Goal: Task Accomplishment & Management: Complete application form

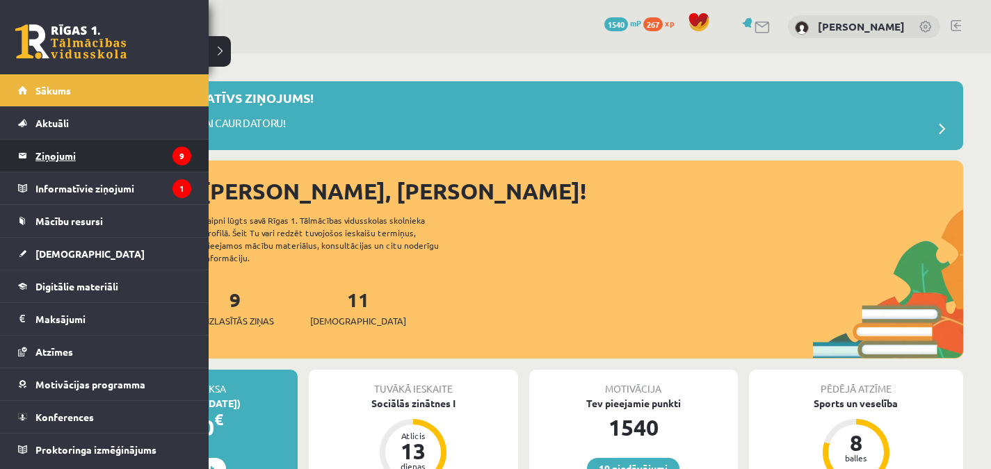
click at [63, 160] on legend "Ziņojumi 9" at bounding box center [113, 156] width 156 height 32
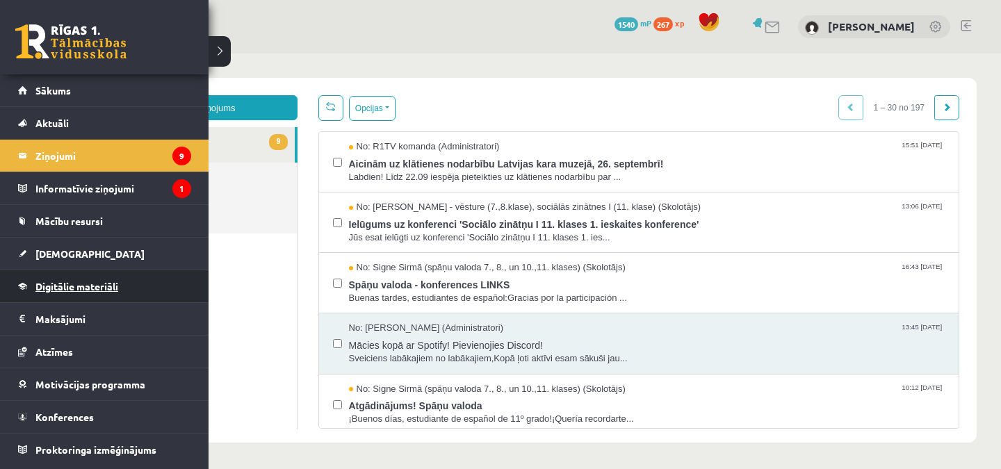
click at [72, 279] on link "Digitālie materiāli" at bounding box center [104, 286] width 173 height 32
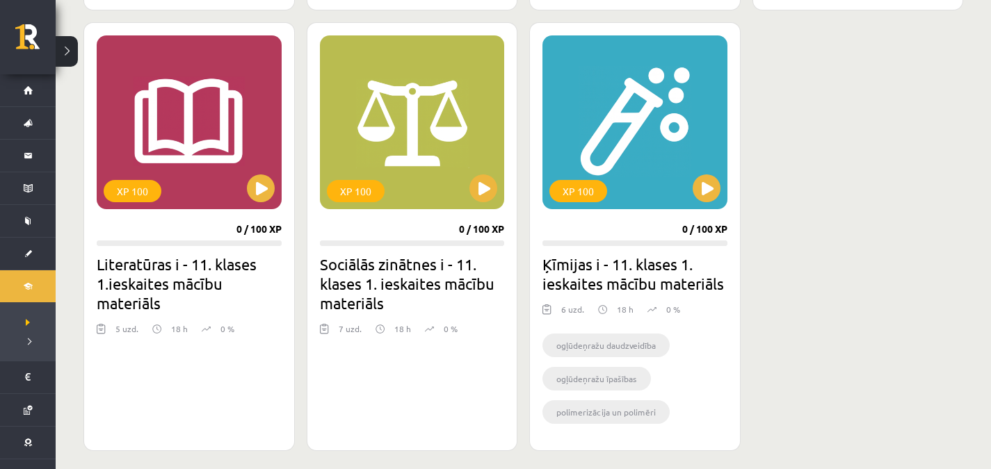
scroll to position [1273, 0]
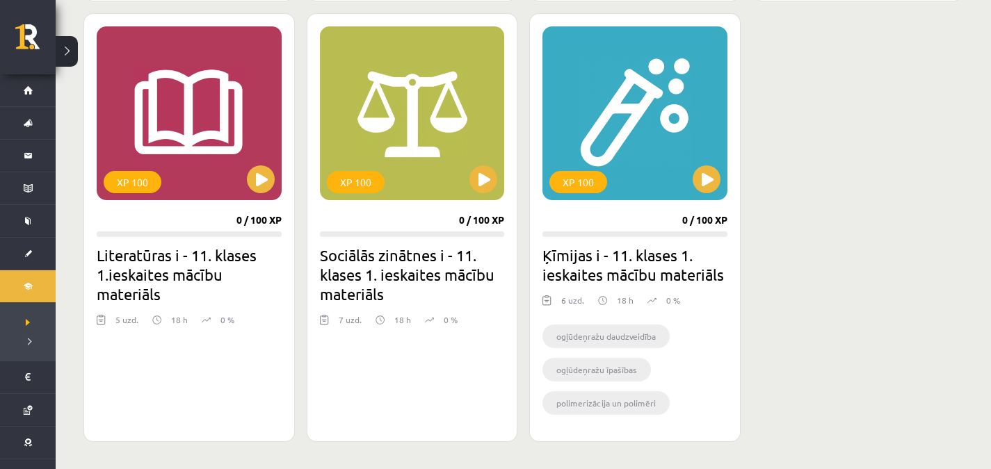
drag, startPoint x: 382, startPoint y: 390, endPoint x: 65, endPoint y: 333, distance: 321.4
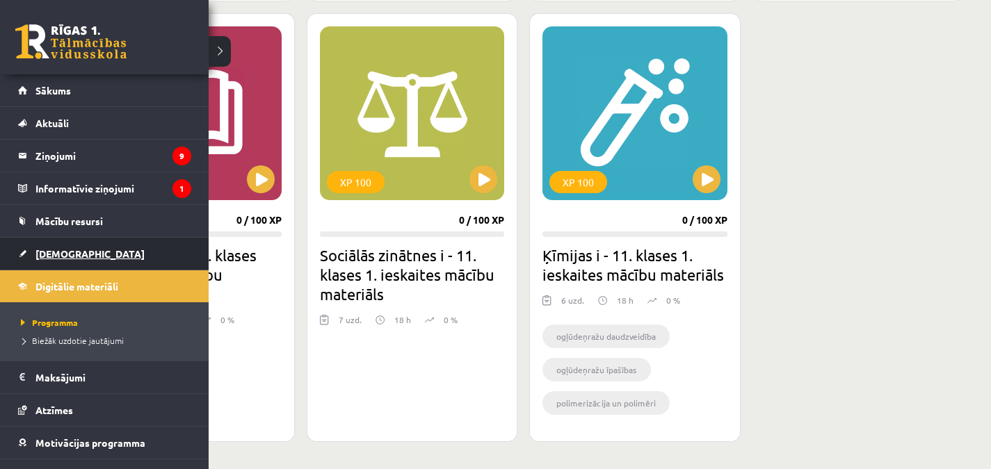
click at [38, 250] on span "[DEMOGRAPHIC_DATA]" at bounding box center [89, 253] width 109 height 13
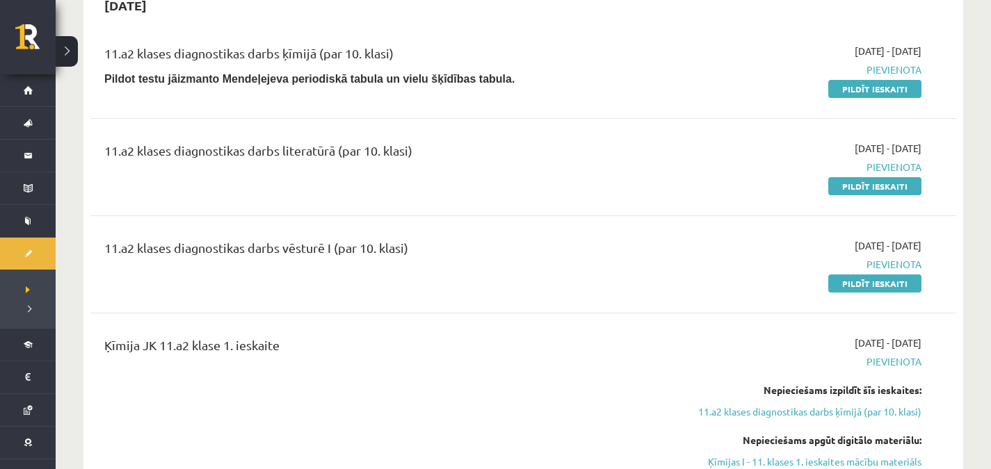
scroll to position [407, 0]
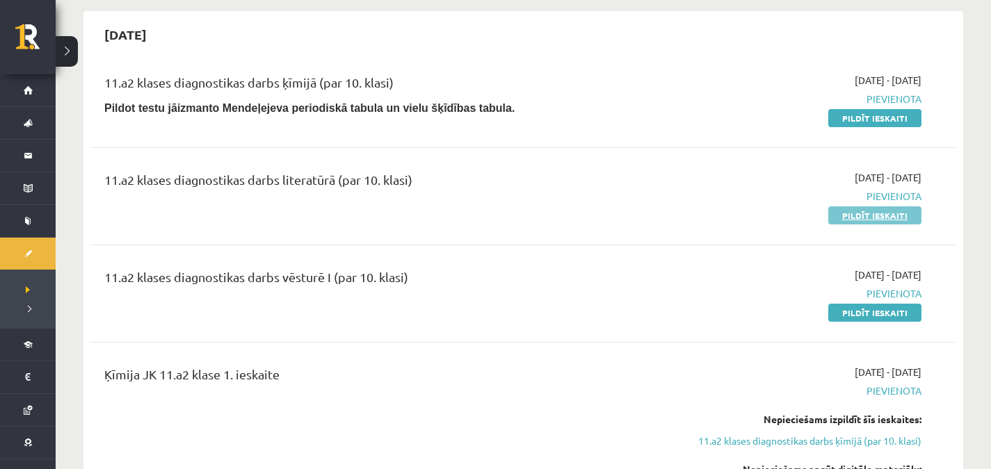
click at [852, 220] on link "Pildīt ieskaiti" at bounding box center [874, 215] width 93 height 18
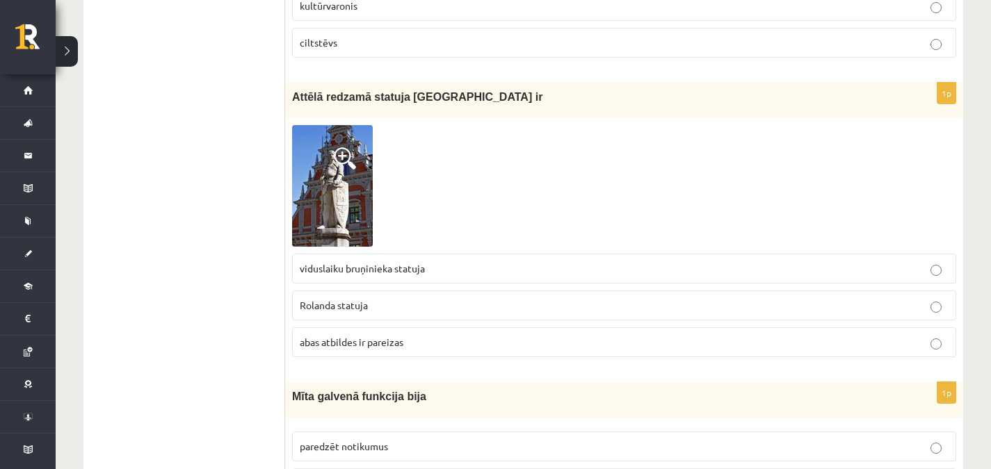
scroll to position [2978, 0]
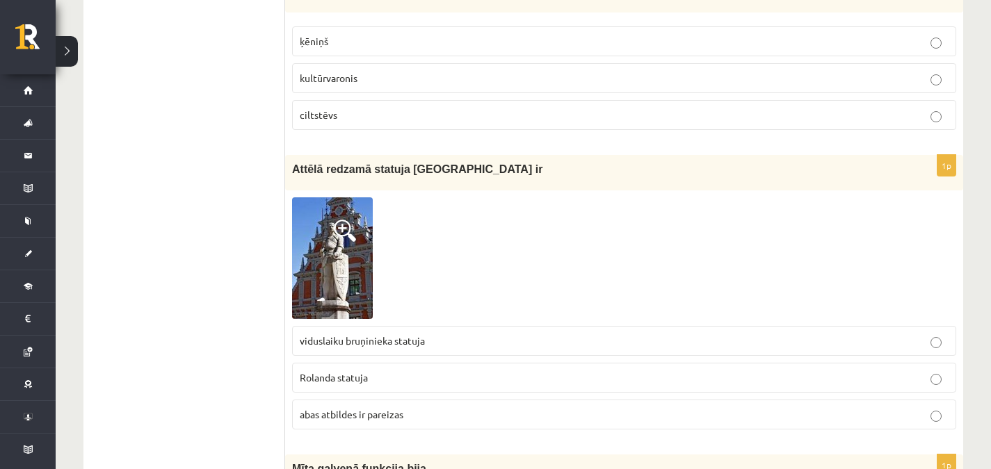
click at [343, 241] on img at bounding box center [332, 258] width 81 height 122
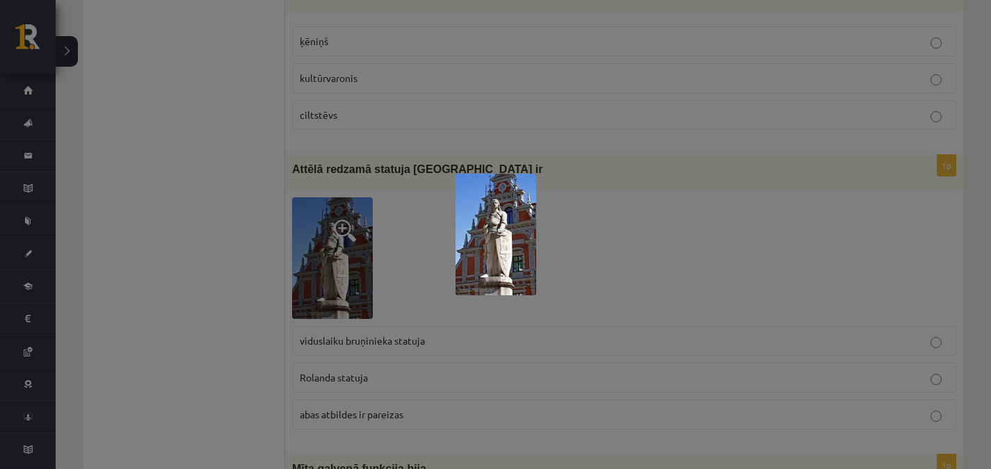
click at [343, 241] on div at bounding box center [495, 234] width 991 height 469
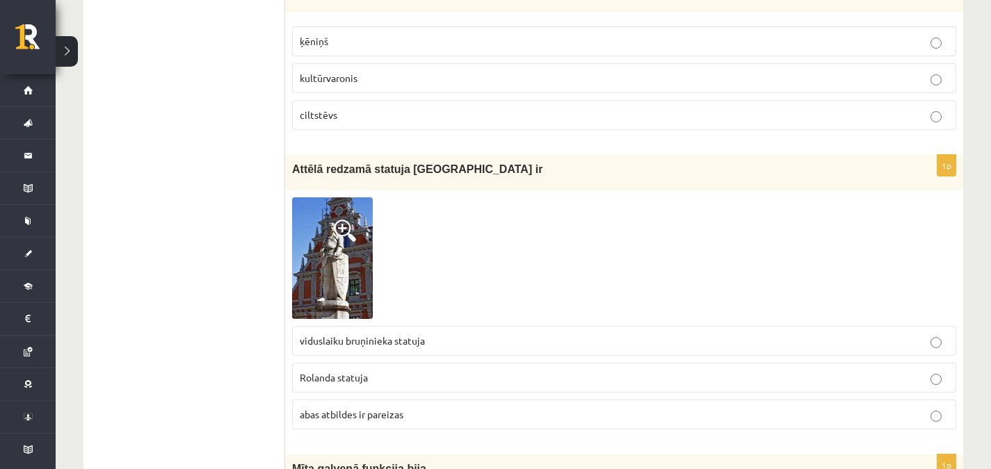
click at [424, 407] on label "abas atbildes ir pareizas" at bounding box center [624, 415] width 664 height 30
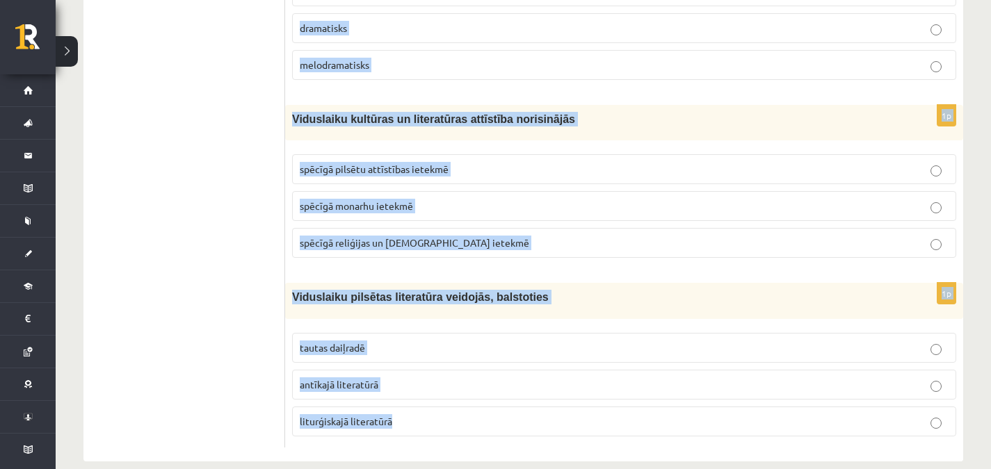
scroll to position [5321, 0]
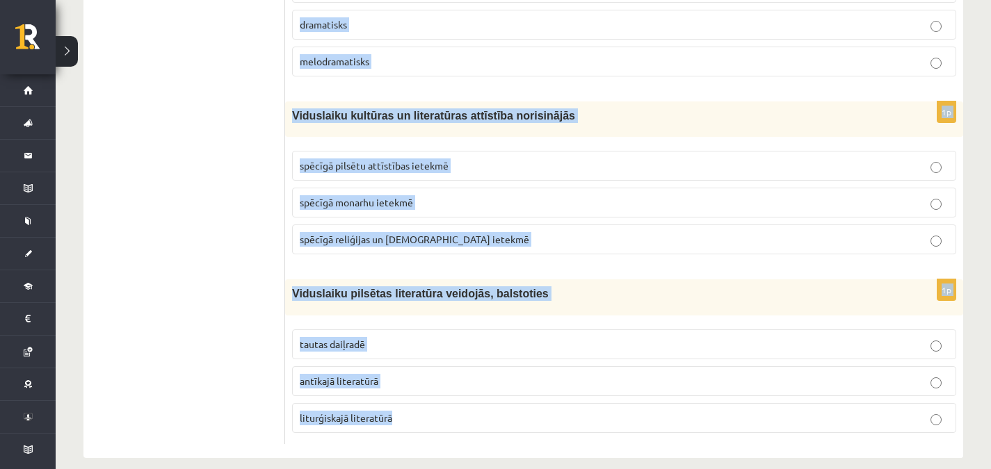
drag, startPoint x: 291, startPoint y: 133, endPoint x: 466, endPoint y: 502, distance: 408.0
copy form "Mīta galvenā funkcija bija paredzēt notikumus aprakstīt esošos notikumus atstās…"
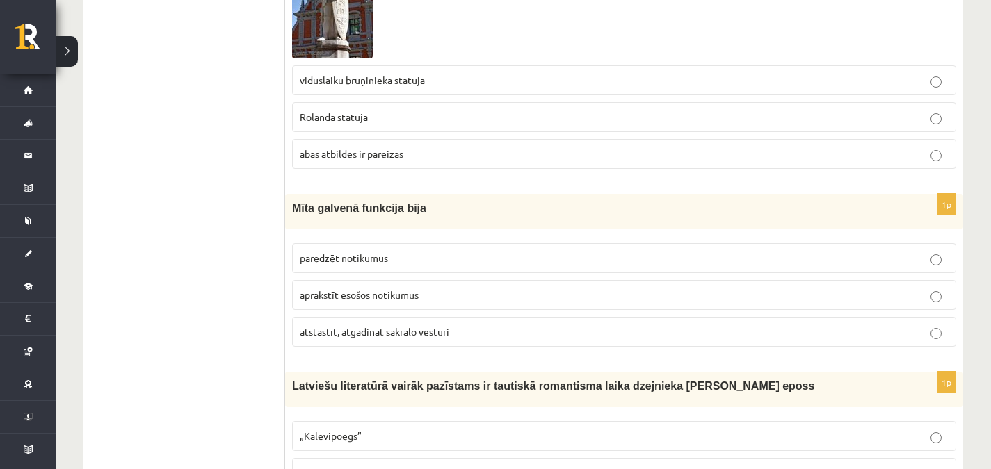
scroll to position [3234, 0]
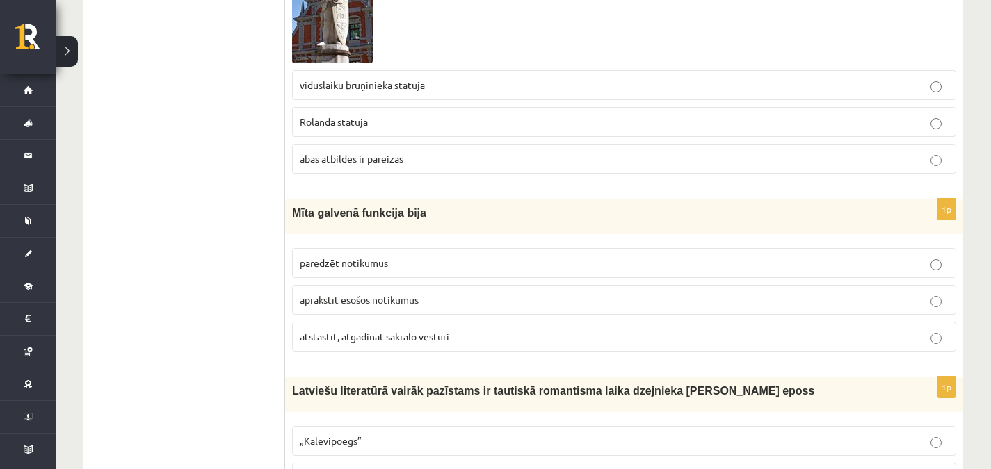
click at [535, 322] on label "atstāstīt, atgādināt sakrālo vēsturi" at bounding box center [624, 337] width 664 height 30
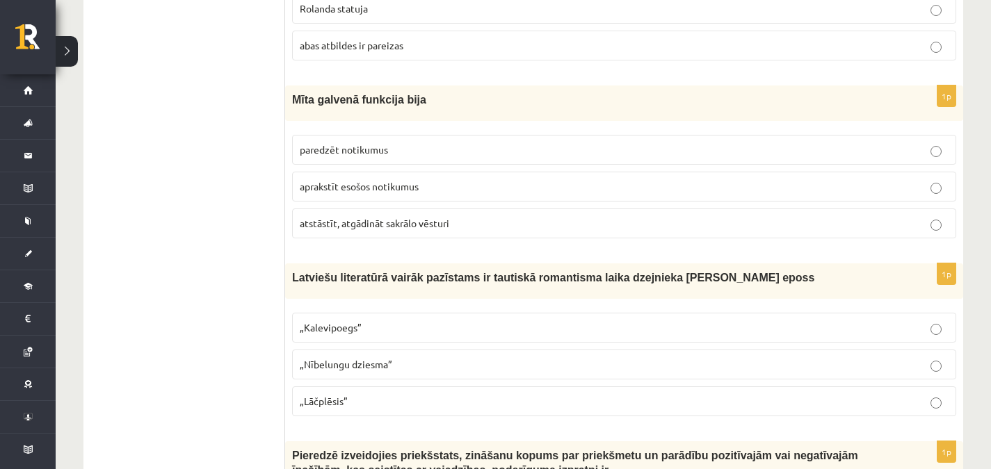
scroll to position [3352, 0]
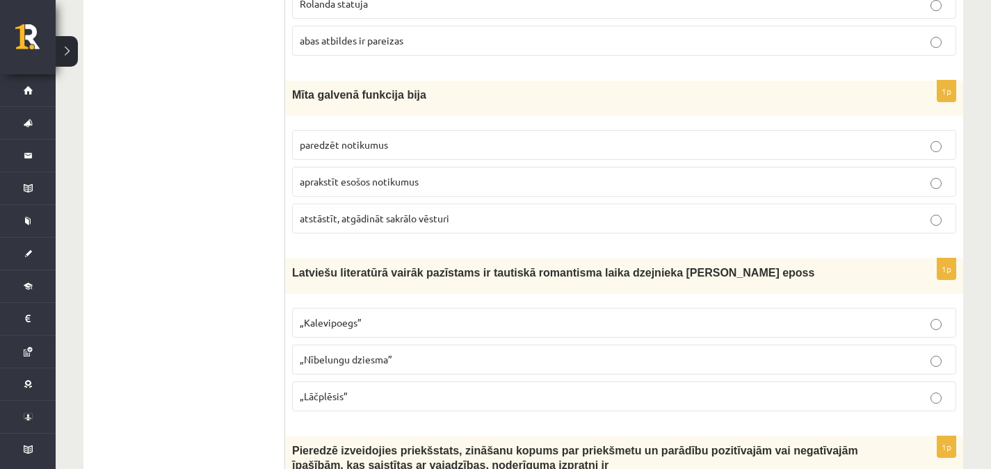
click at [661, 382] on label "„Lāčplēsis”" at bounding box center [624, 397] width 664 height 30
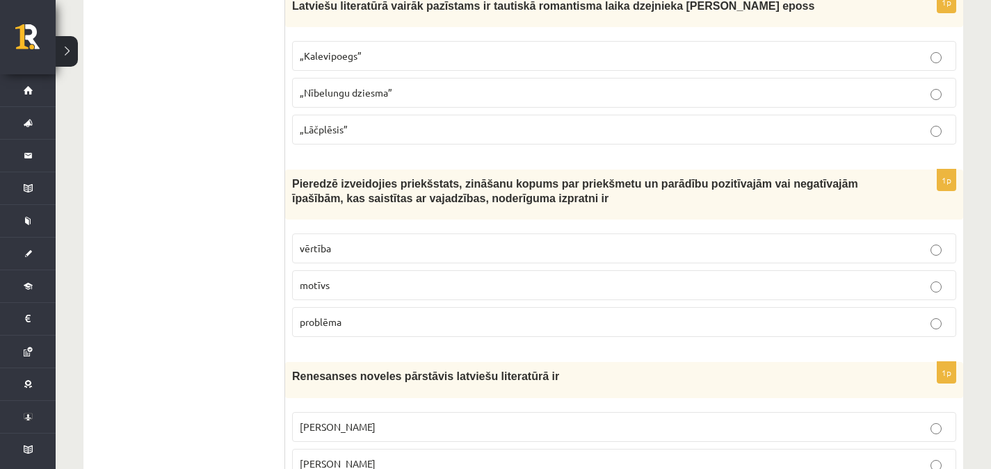
scroll to position [3642, 0]
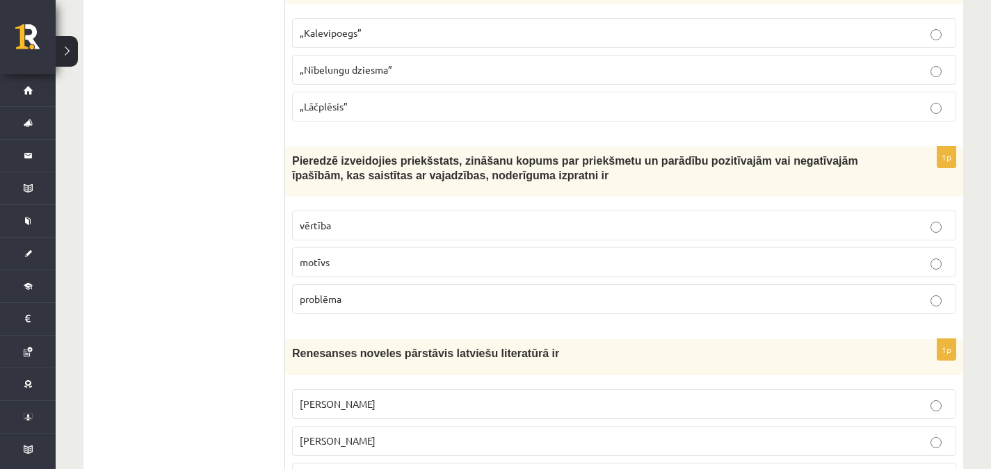
click at [675, 220] on label "vērtība" at bounding box center [624, 226] width 664 height 30
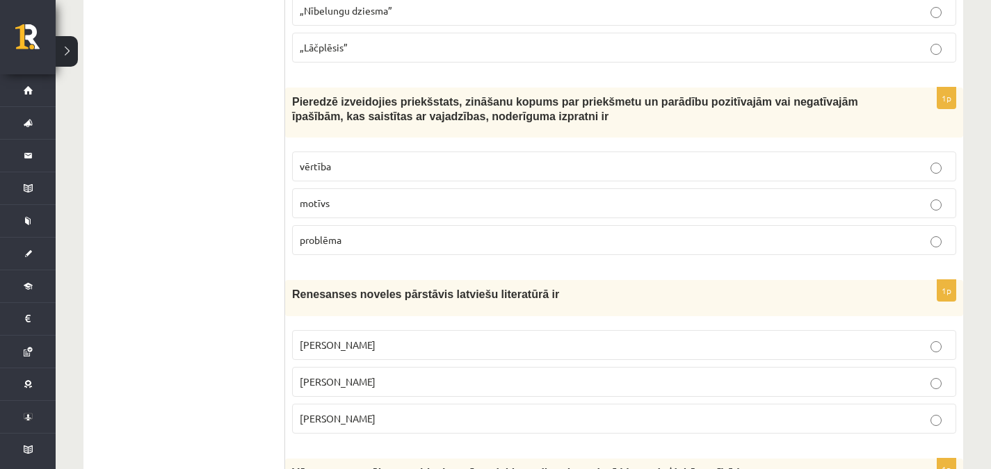
scroll to position [3714, 0]
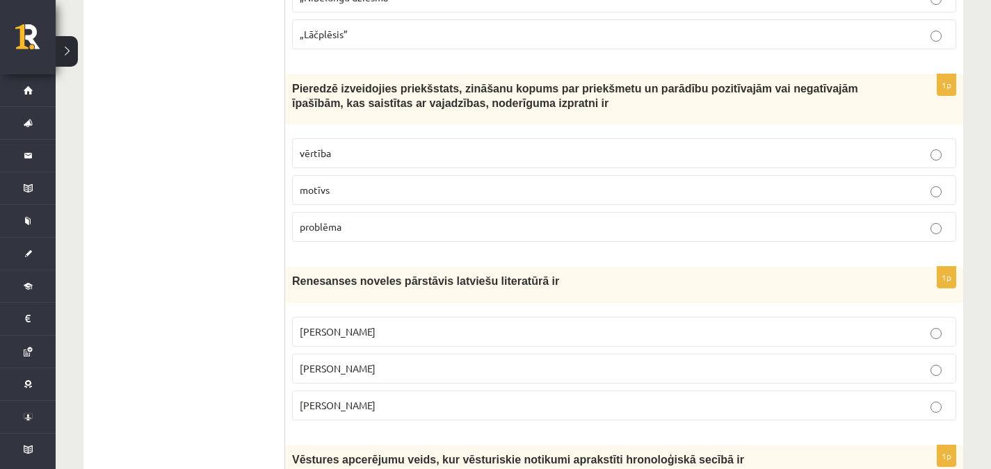
click at [577, 323] on label "Rūdolfs Blaumanis" at bounding box center [624, 332] width 664 height 30
click at [523, 398] on p "Jānis Ezeriņš" at bounding box center [624, 405] width 649 height 15
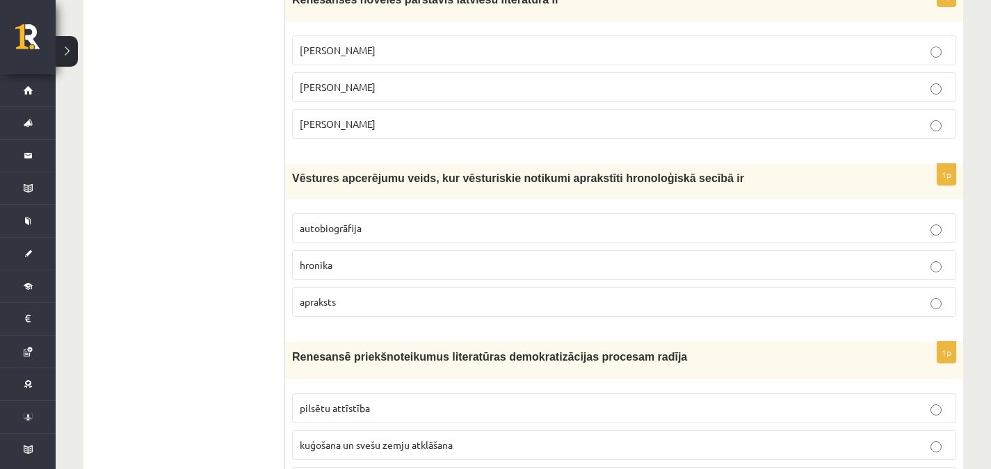
scroll to position [3973, 0]
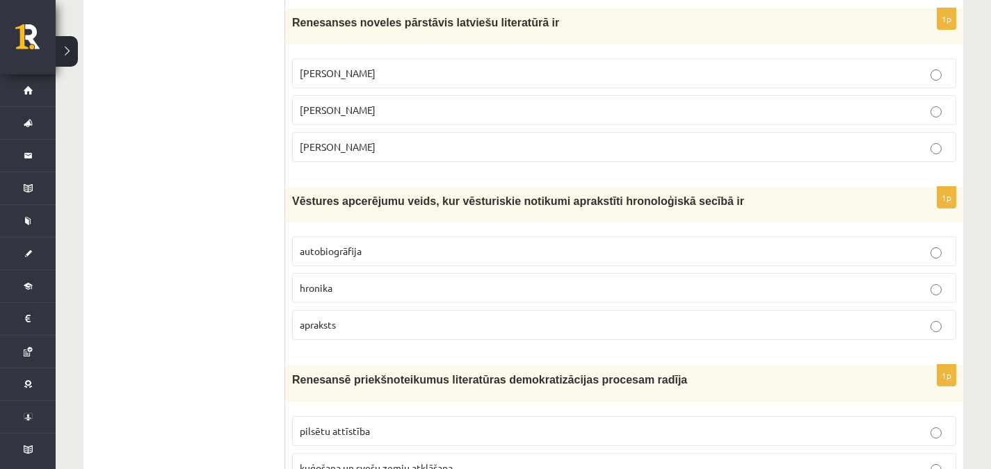
click at [704, 282] on label "hronika" at bounding box center [624, 288] width 664 height 30
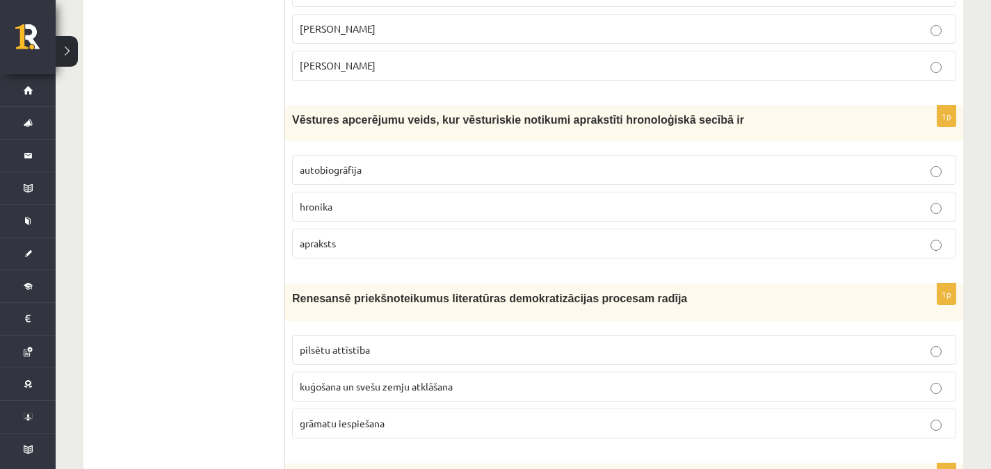
scroll to position [4059, 0]
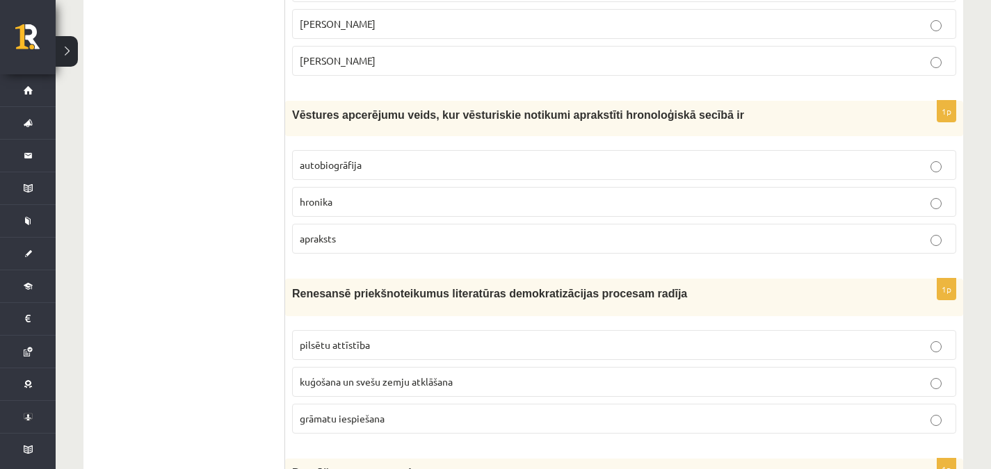
click at [478, 387] on fieldset "pilsētu attīstība kuģošana un svešu zemju atklāšana grāmatu iespiešana" at bounding box center [624, 380] width 664 height 115
click at [478, 412] on p "grāmatu iespiešana" at bounding box center [624, 419] width 649 height 15
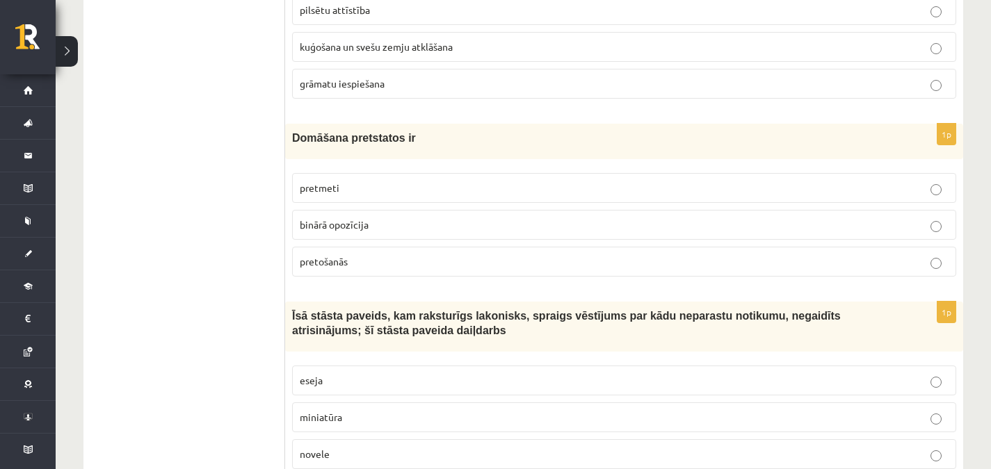
scroll to position [4399, 0]
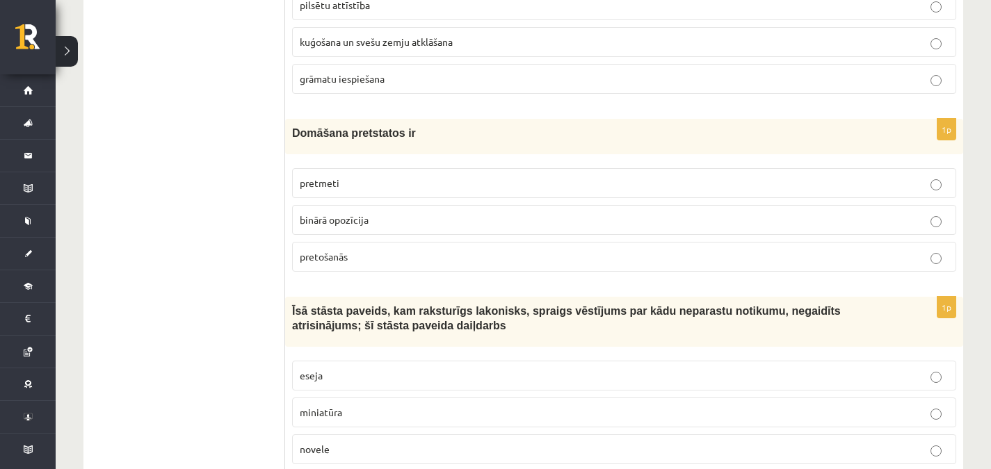
click at [469, 216] on label "binārā opozīcija" at bounding box center [624, 220] width 664 height 30
click at [510, 434] on label "novele" at bounding box center [624, 449] width 664 height 30
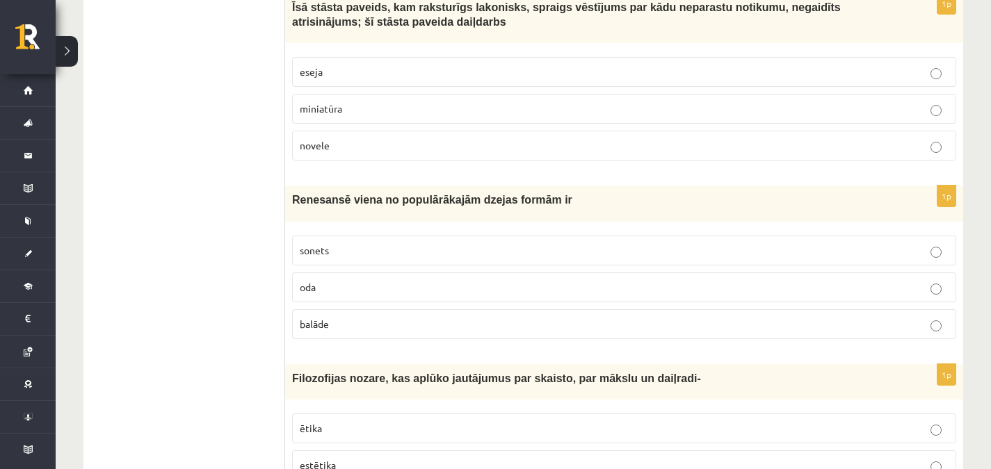
scroll to position [4743, 0]
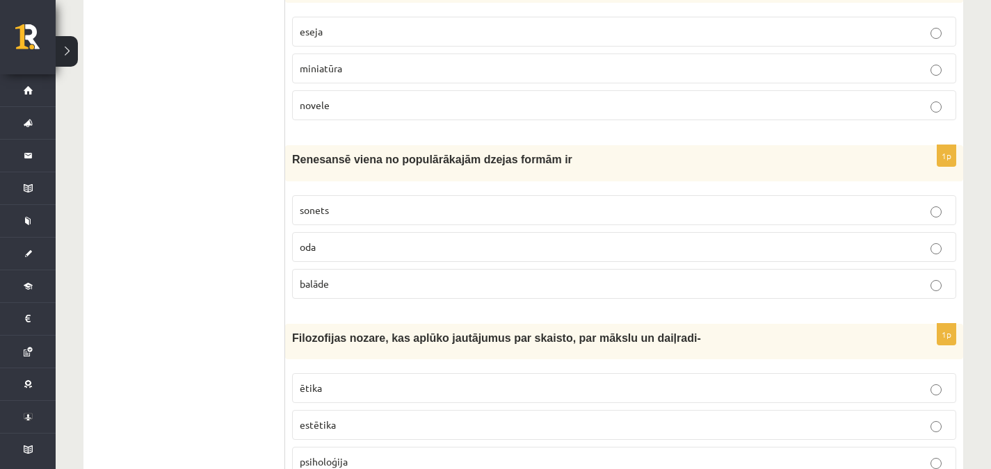
click at [325, 204] on span "sonets" at bounding box center [314, 210] width 29 height 13
click at [363, 410] on label "estētika" at bounding box center [624, 425] width 664 height 30
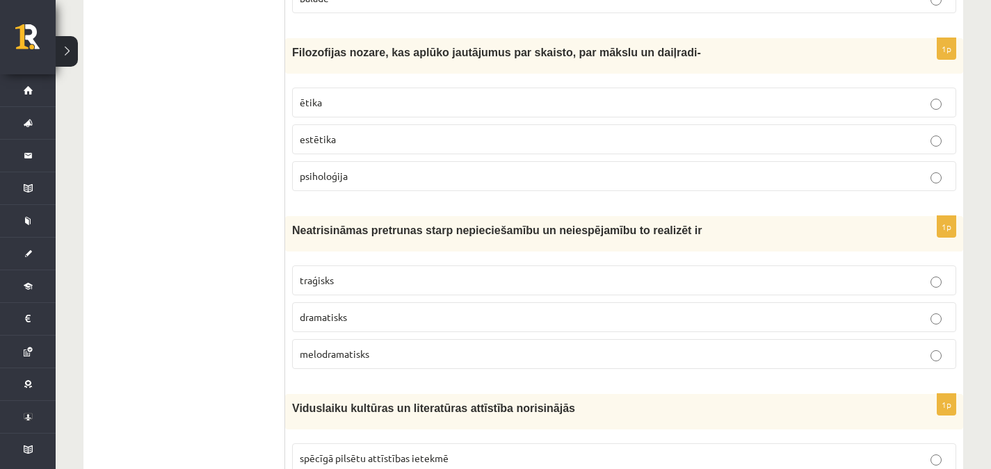
scroll to position [5025, 0]
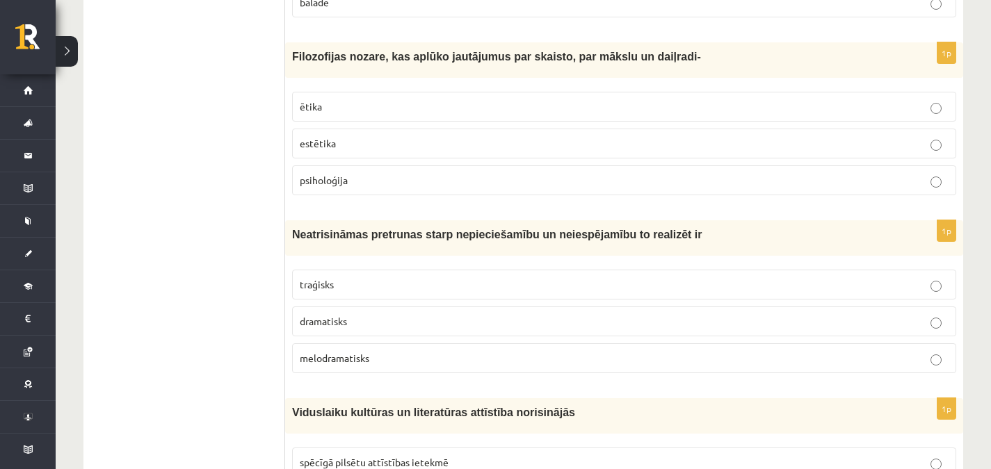
click at [517, 277] on p "traģisks" at bounding box center [624, 284] width 649 height 15
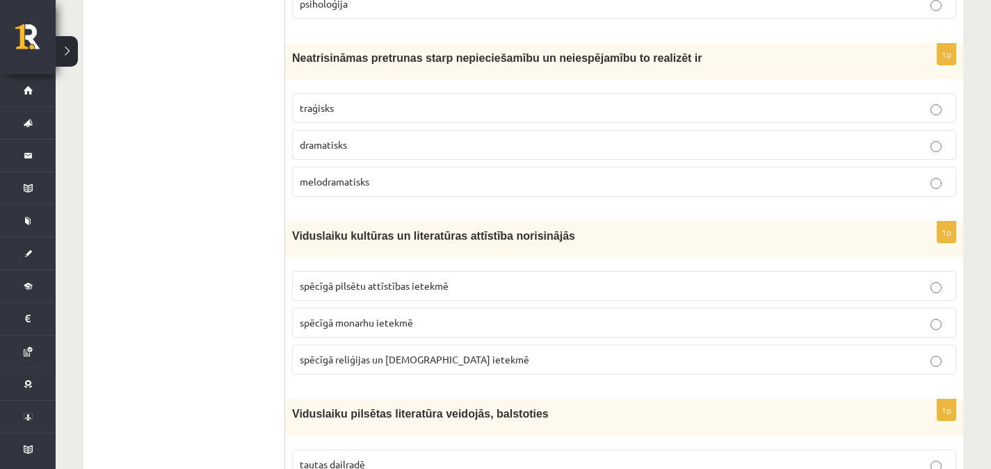
scroll to position [5215, 0]
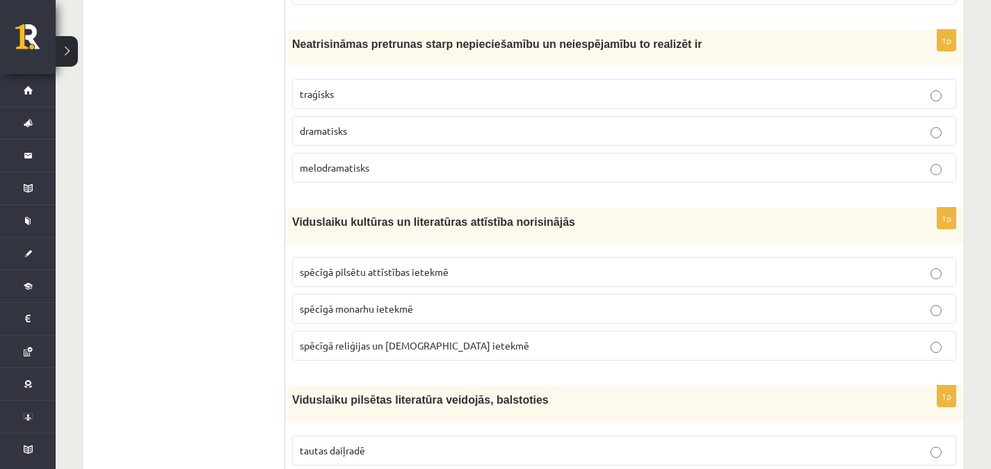
click at [434, 331] on label "spēcīgā reliģijas un baznīcas ietekmē" at bounding box center [624, 346] width 664 height 30
click at [496, 444] on p "tautas daiļradē" at bounding box center [624, 451] width 649 height 15
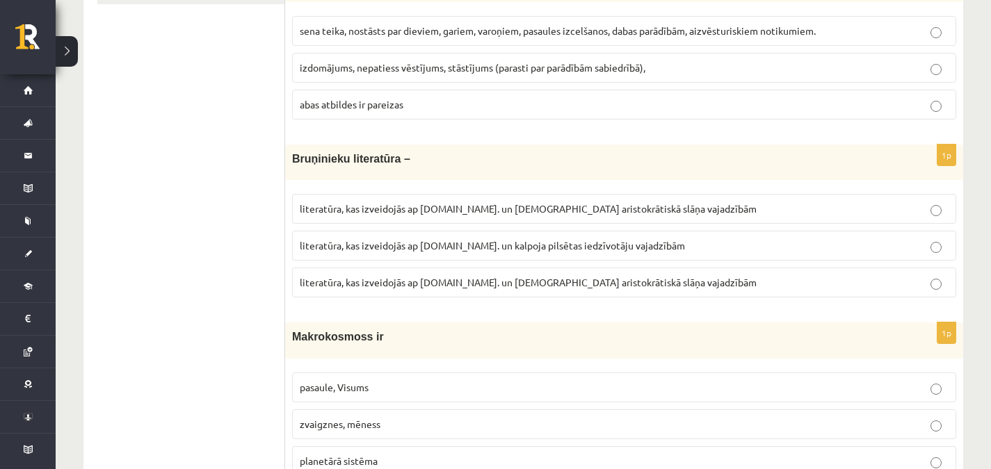
scroll to position [0, 0]
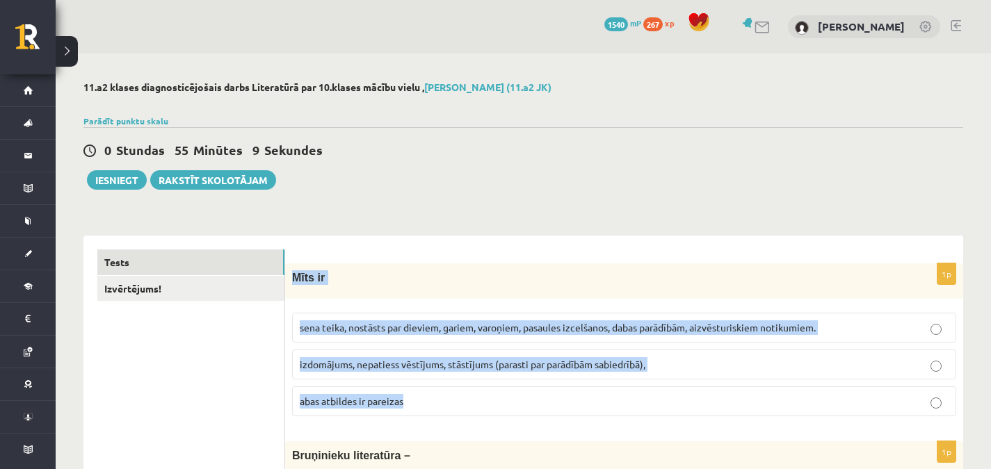
drag, startPoint x: 291, startPoint y: 275, endPoint x: 413, endPoint y: 414, distance: 185.2
click at [413, 414] on div "1p Mīts ir sena teika, nostāsts par dieviem, gariem, varoņiem, pasaules izcelša…" at bounding box center [624, 345] width 678 height 164
copy div "Mīts ir sena teika, nostāsts par dieviem, gariem, varoņiem, pasaules izcelšanos…"
click at [852, 329] on p "sena teika, nostāsts par dieviem, gariem, varoņiem, pasaules izcelšanos, dabas …" at bounding box center [624, 327] width 649 height 15
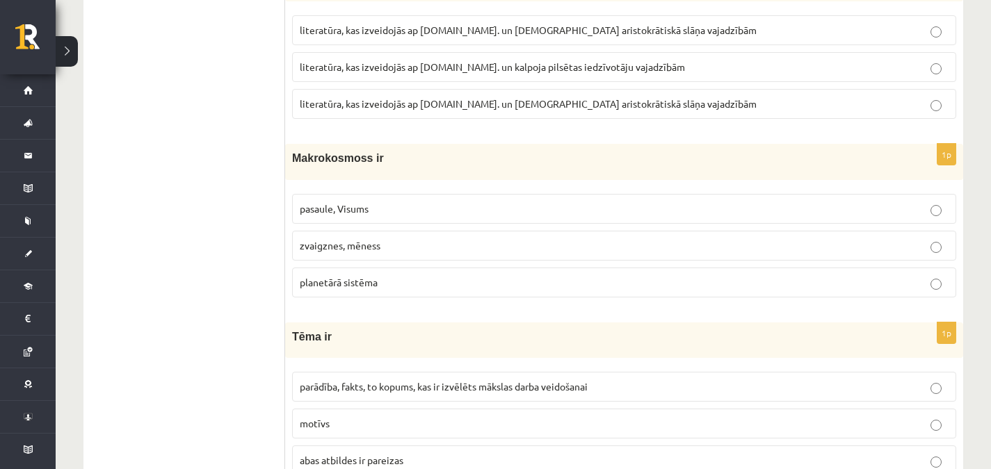
scroll to position [466, 0]
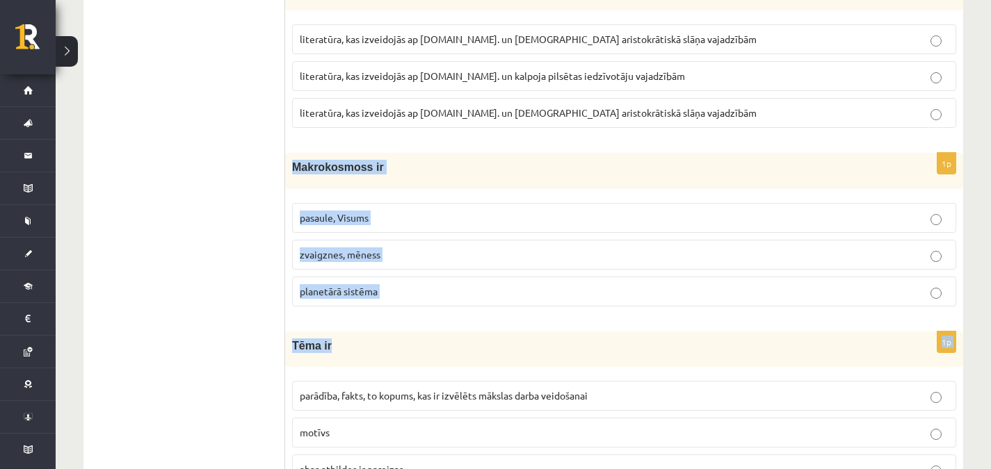
drag, startPoint x: 291, startPoint y: 161, endPoint x: 388, endPoint y: 330, distance: 194.6
drag, startPoint x: 291, startPoint y: 158, endPoint x: 415, endPoint y: 324, distance: 206.6
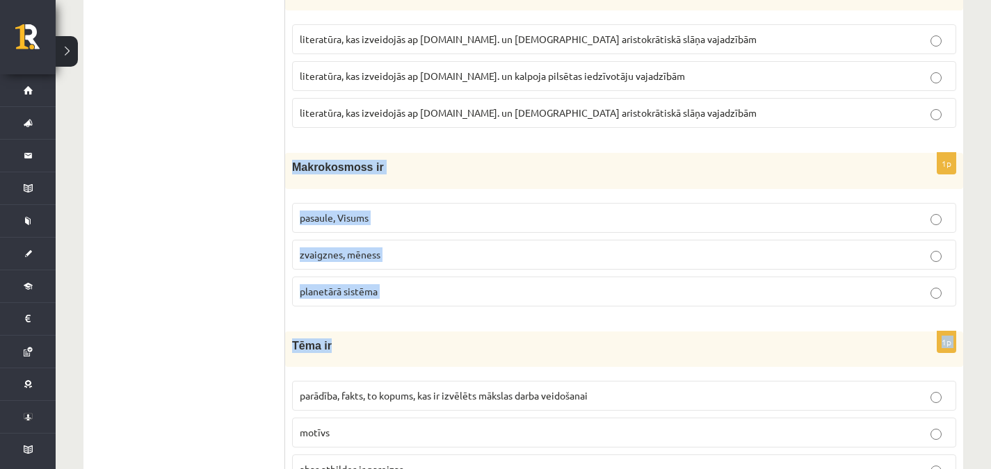
drag, startPoint x: 415, startPoint y: 324, endPoint x: 293, endPoint y: 156, distance: 207.5
click at [293, 156] on div "Makrokosmoss ir" at bounding box center [624, 170] width 678 height 35
click at [291, 154] on div "Makrokosmoss ir" at bounding box center [624, 170] width 678 height 35
drag, startPoint x: 291, startPoint y: 164, endPoint x: 392, endPoint y: 289, distance: 161.1
click at [392, 289] on div "1p Makrokosmoss ir pasaule, Visums zvaigznes, mēness planetārā sistēma" at bounding box center [624, 235] width 678 height 164
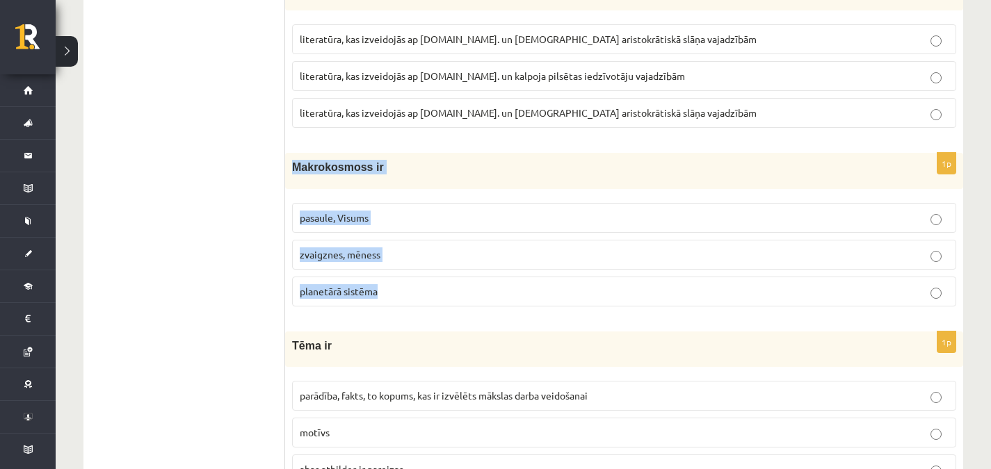
copy div "Makrokosmoss ir pasaule, Visums zvaigznes, mēness planetārā sistēma"
click at [459, 214] on p "pasaule, Visums" at bounding box center [624, 218] width 649 height 15
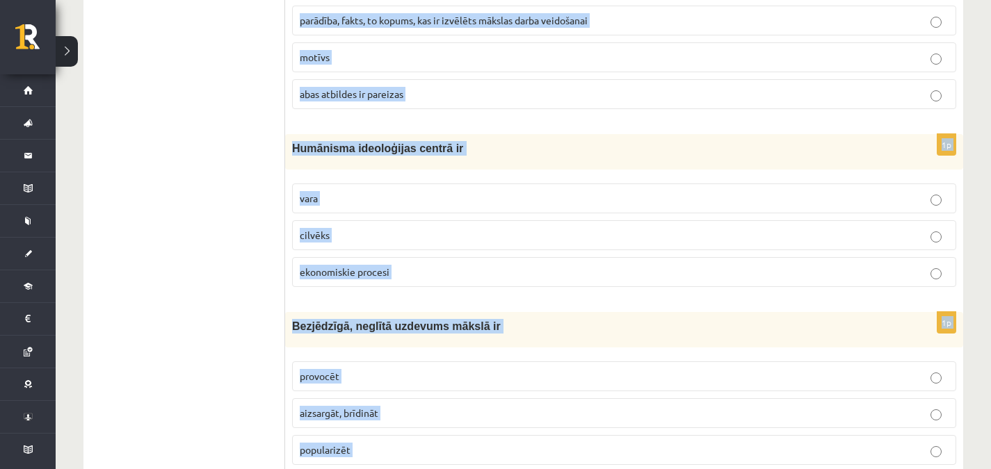
scroll to position [1020, 0]
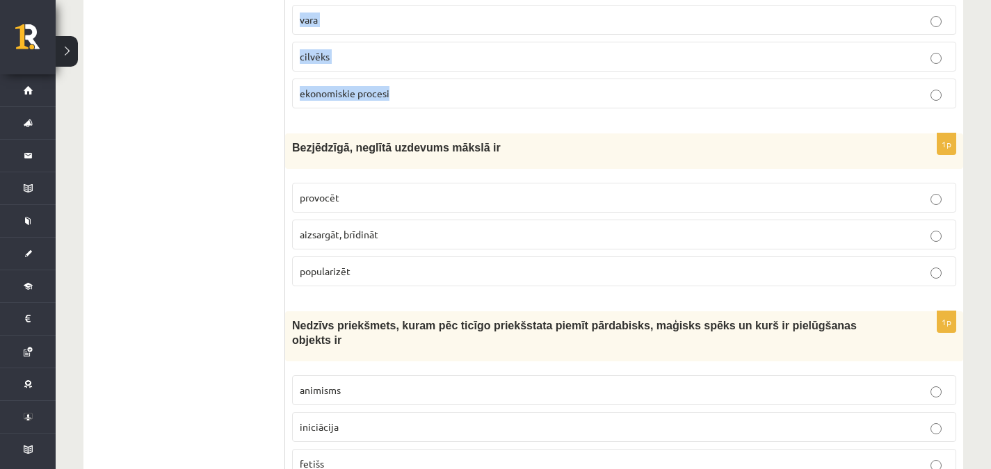
drag, startPoint x: 292, startPoint y: 181, endPoint x: 393, endPoint y: 108, distance: 124.0
copy form "Tēma ir parādība, fakts, to kopums, kas ir izvēlēts mākslas darba veidošanai mo…"
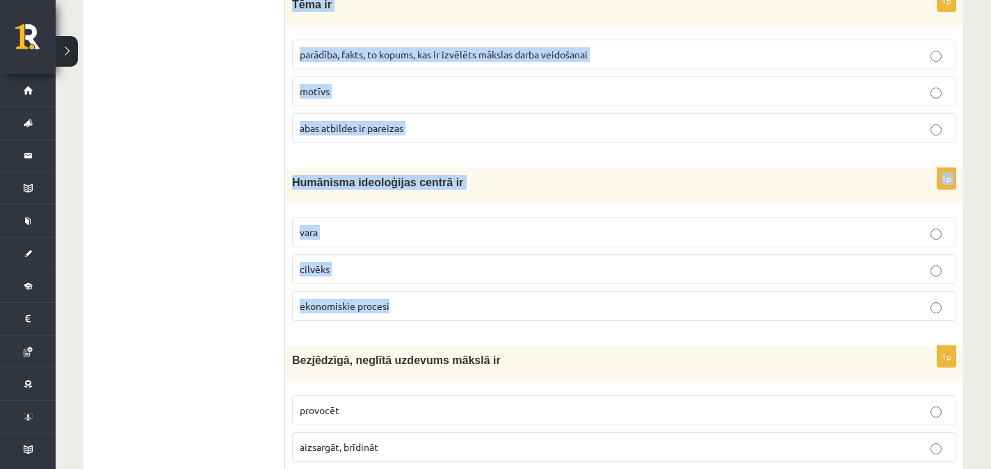
scroll to position [794, 0]
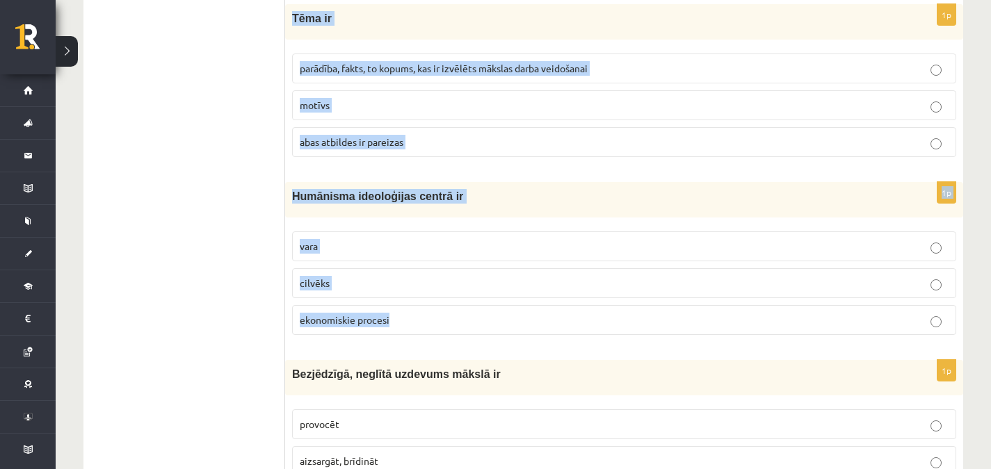
click at [833, 63] on p "parādība, fakts, to kopums, kas ir izvēlēts mākslas darba veidošanai" at bounding box center [624, 68] width 649 height 15
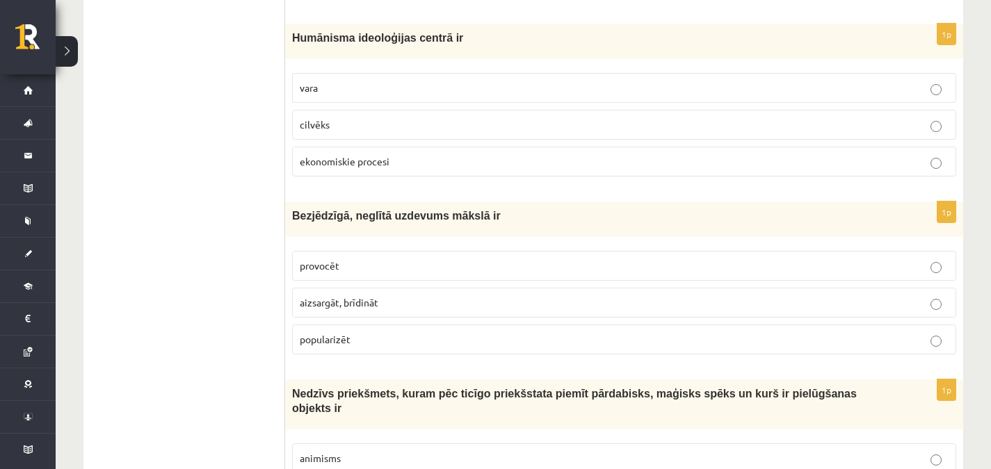
scroll to position [989, 0]
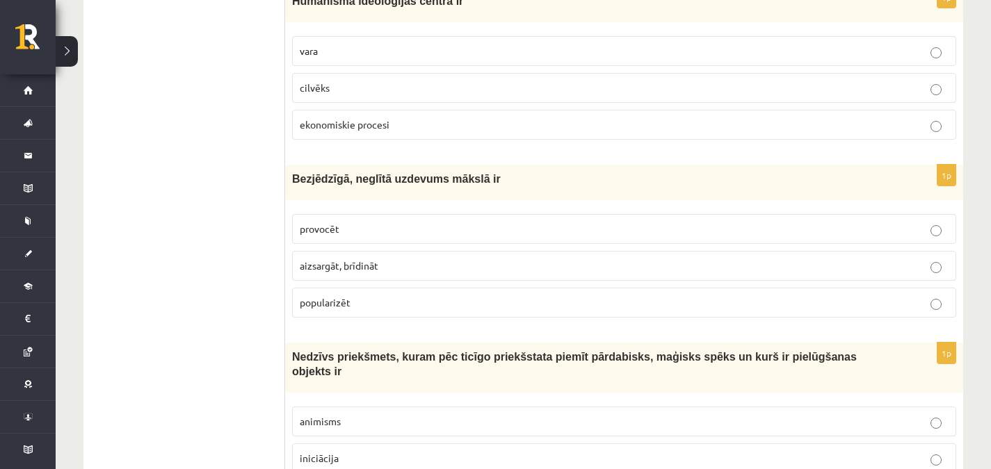
click at [910, 278] on label "aizsargāt, brīdināt" at bounding box center [624, 266] width 664 height 30
click at [380, 114] on label "ekonomiskie procesi" at bounding box center [624, 125] width 664 height 30
click at [396, 82] on p "cilvēks" at bounding box center [624, 88] width 649 height 15
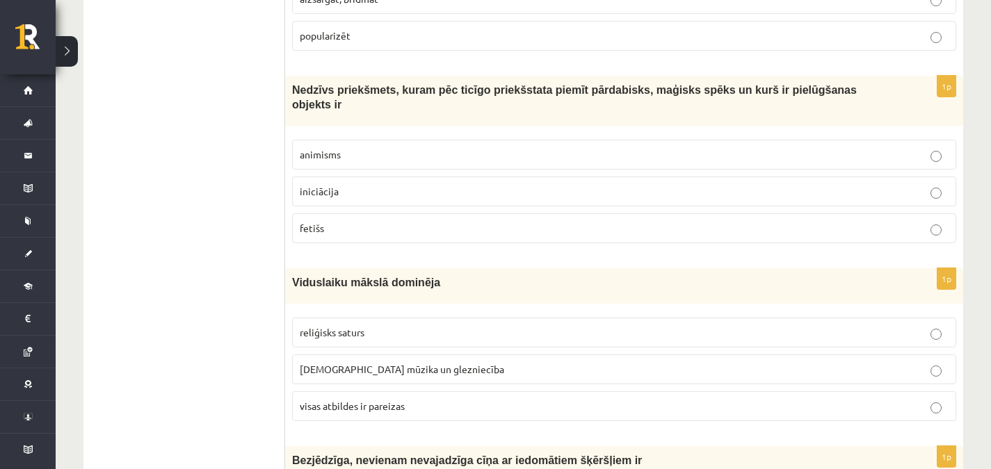
scroll to position [1265, 0]
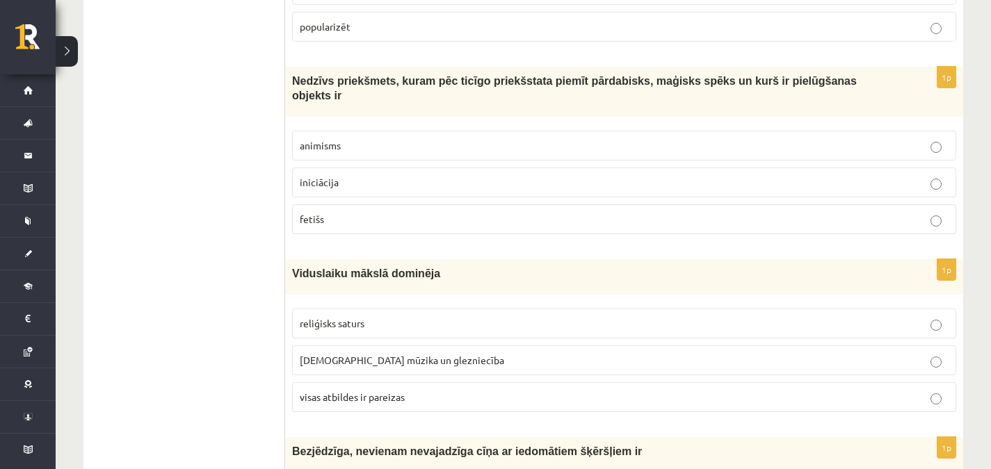
click at [861, 131] on label "animisms" at bounding box center [624, 146] width 664 height 30
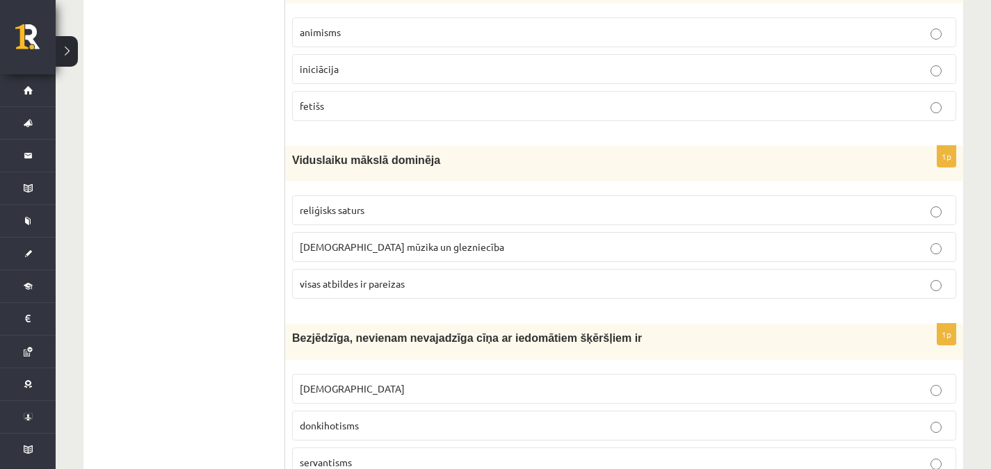
scroll to position [1383, 0]
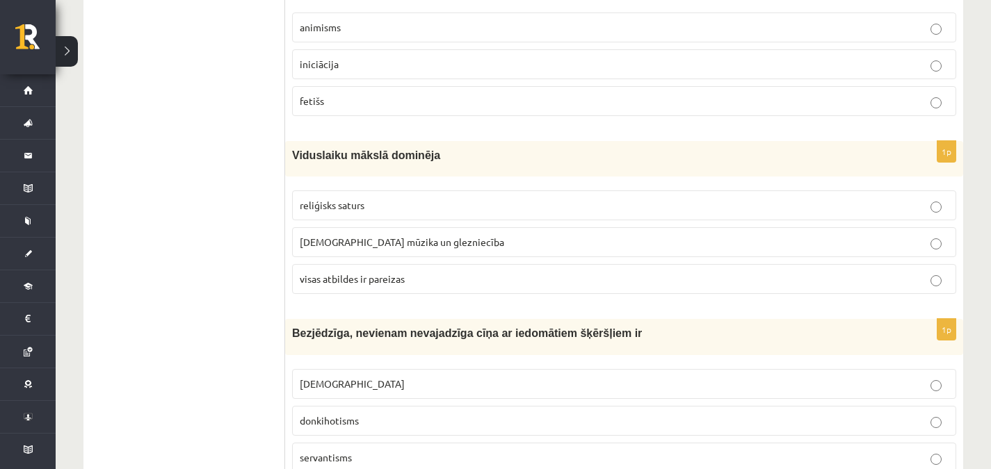
click at [904, 264] on label "visas atbildes ir pareizas" at bounding box center [624, 279] width 664 height 30
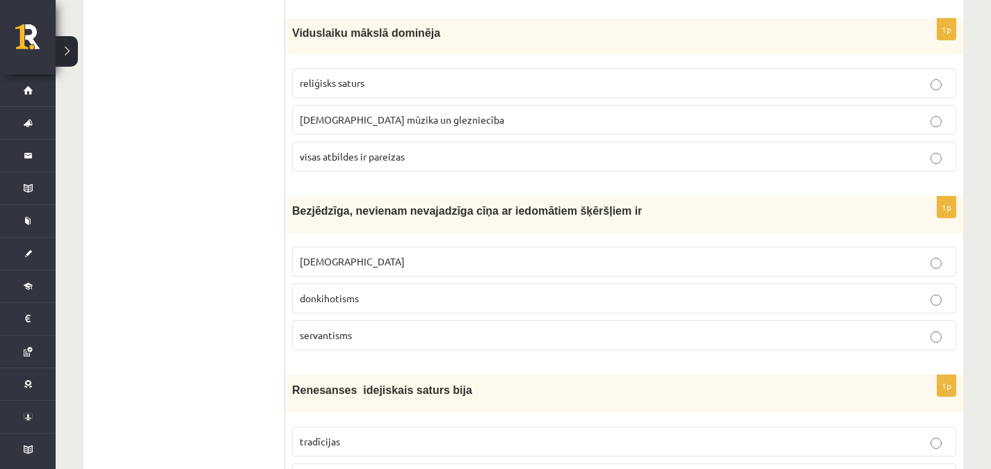
scroll to position [1519, 0]
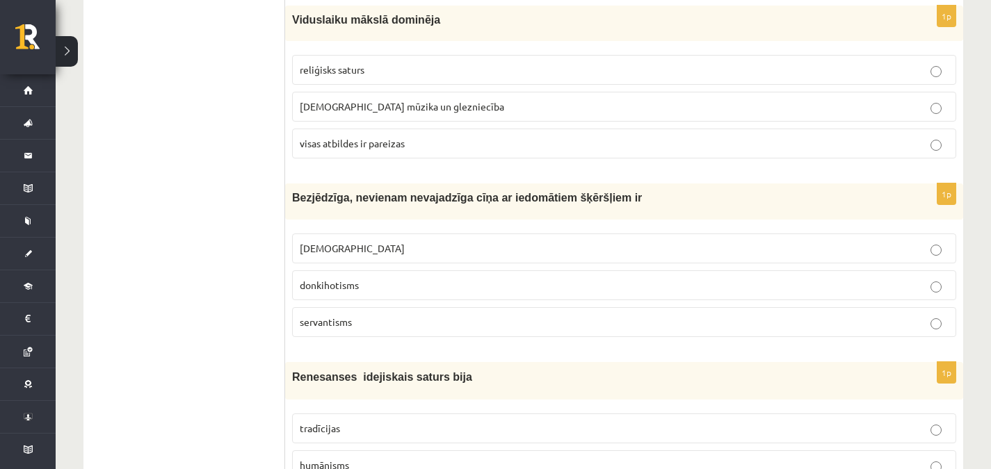
click at [859, 315] on p "servantisms" at bounding box center [624, 322] width 649 height 15
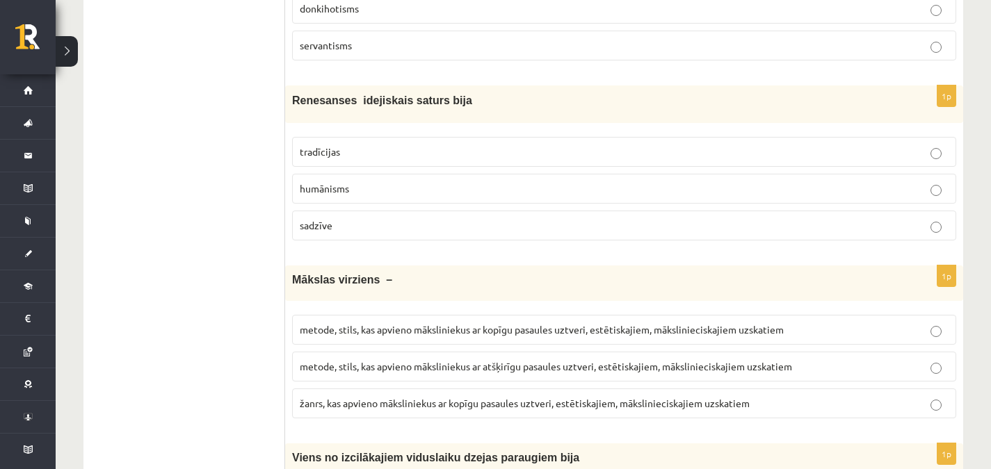
scroll to position [1805, 0]
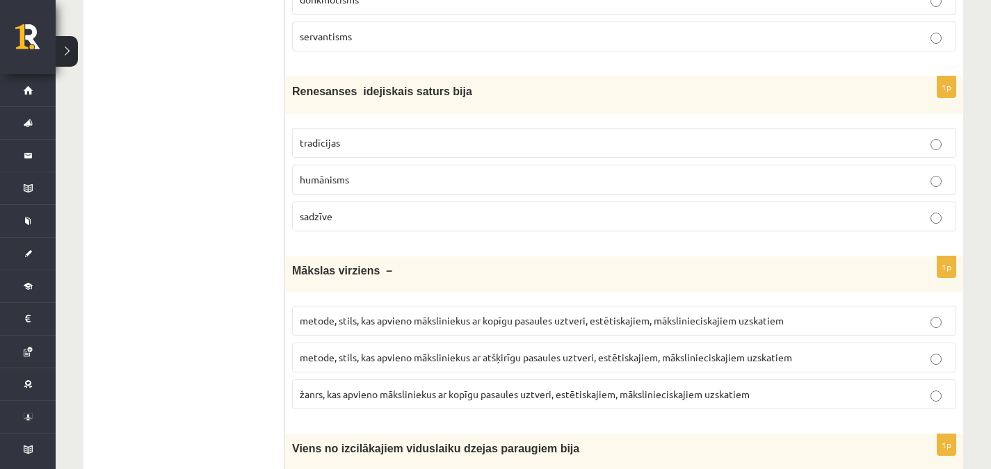
click at [751, 172] on p "humānisms" at bounding box center [624, 179] width 649 height 15
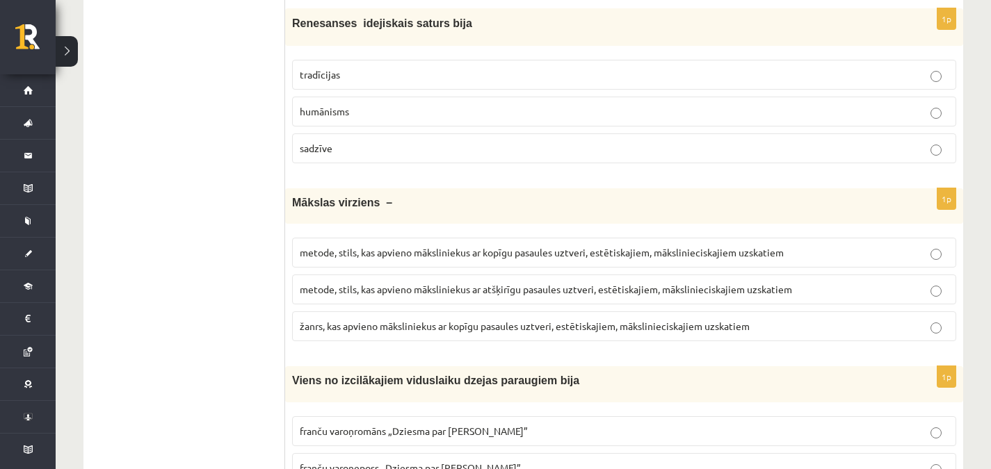
scroll to position [1873, 0]
click at [800, 319] on p "žanrs, kas apvieno māksliniekus ar kopīgu pasaules uztveri, estētiskajiem, māks…" at bounding box center [624, 326] width 649 height 15
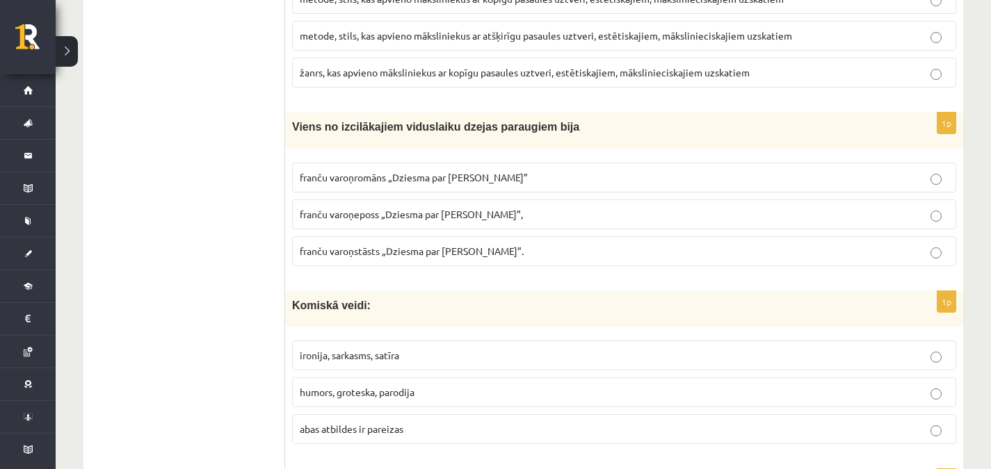
scroll to position [2131, 0]
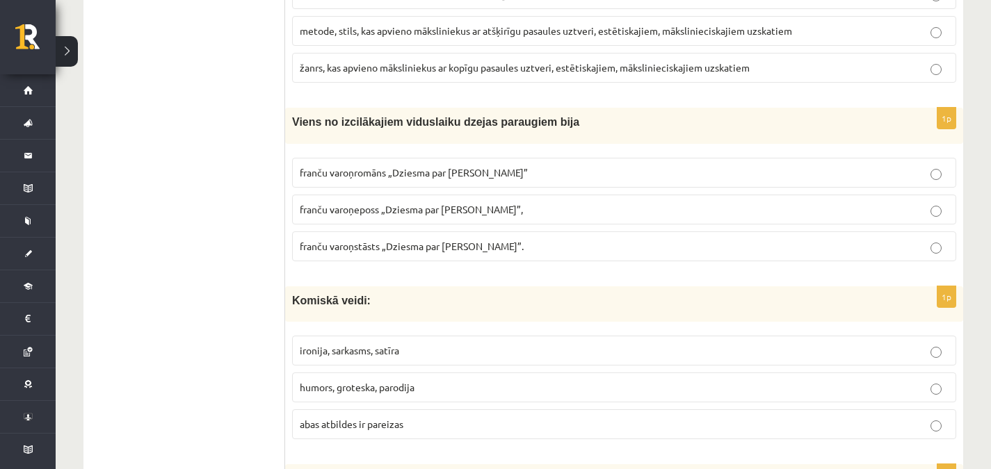
click at [886, 245] on label "franču varoņstāsts „Dziesma par Rolandu”." at bounding box center [624, 246] width 664 height 30
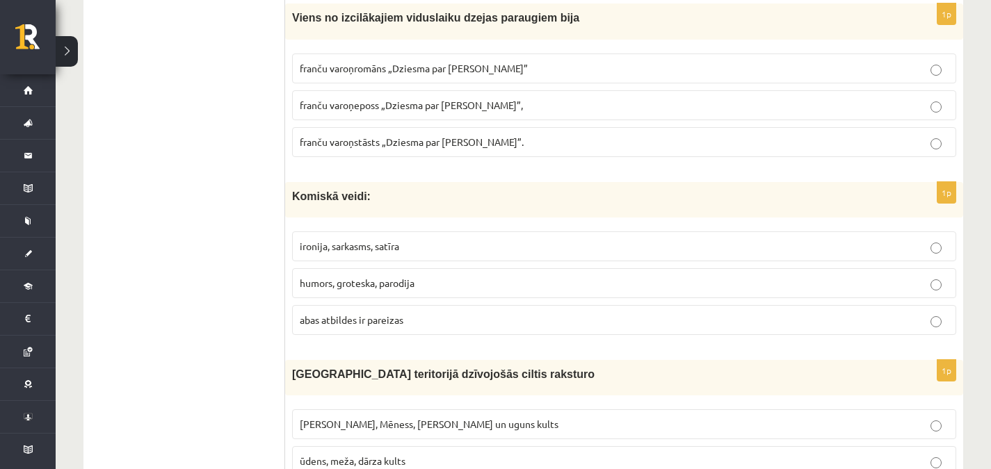
scroll to position [2231, 0]
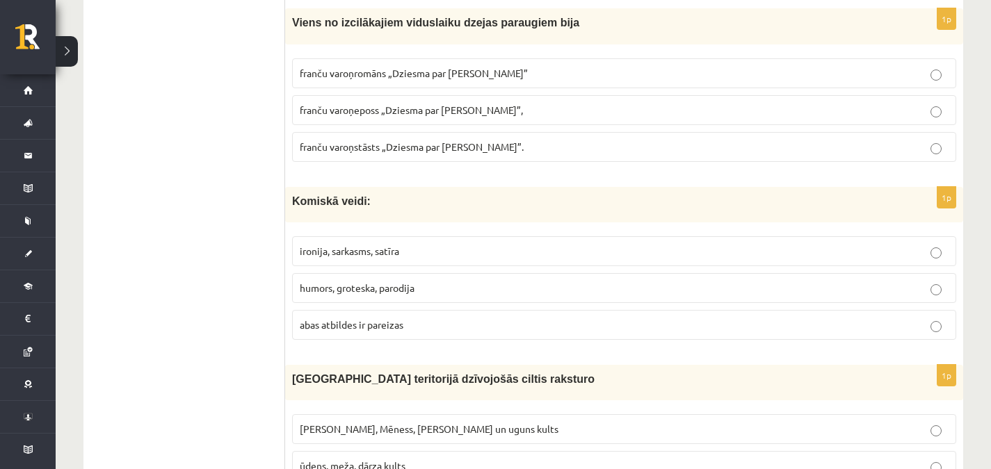
click at [929, 244] on p "ironija, sarkasms, satīra" at bounding box center [624, 251] width 649 height 15
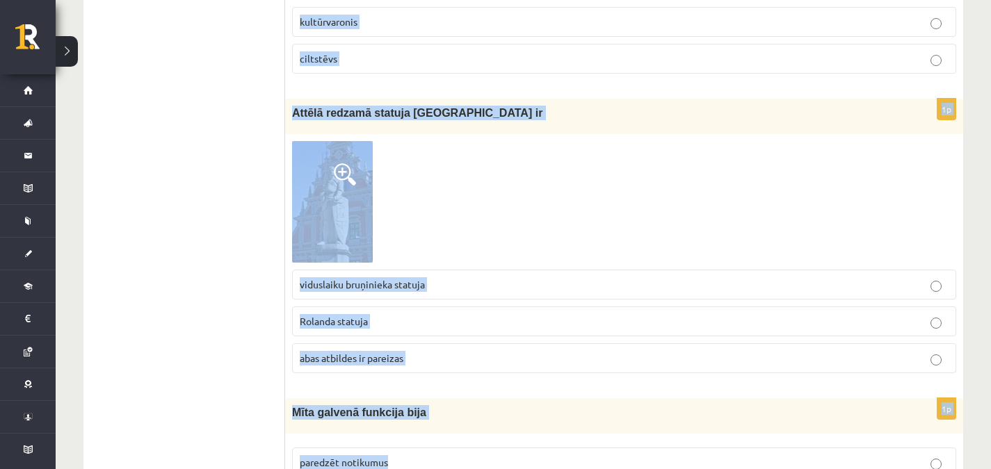
scroll to position [3114, 0]
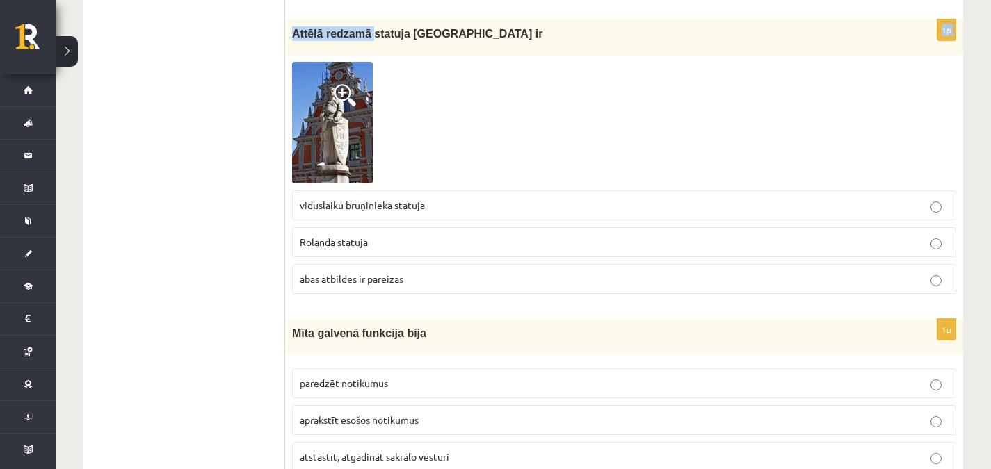
drag, startPoint x: 293, startPoint y: 83, endPoint x: 364, endPoint y: 15, distance: 97.8
copy form "Latvijas teritorijā dzīvojošās ciltis raksturo Saules, Mēness, Pērkona un uguns…"
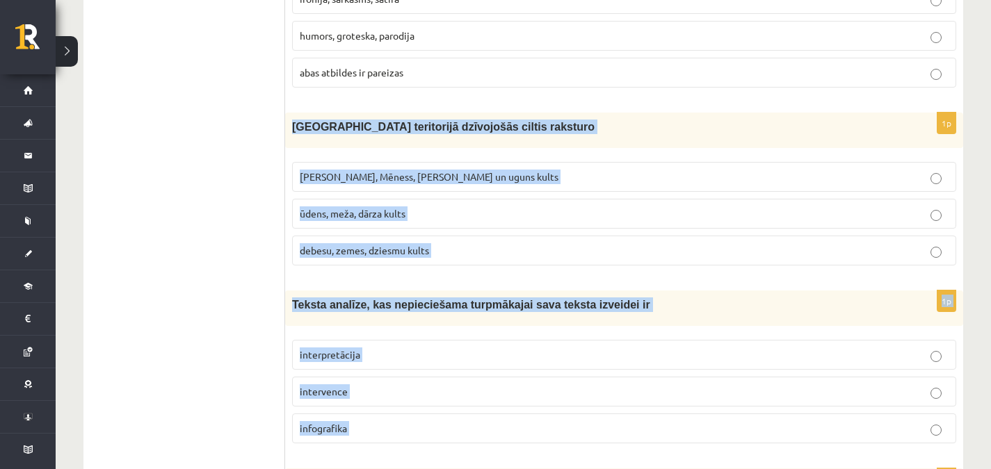
scroll to position [2488, 0]
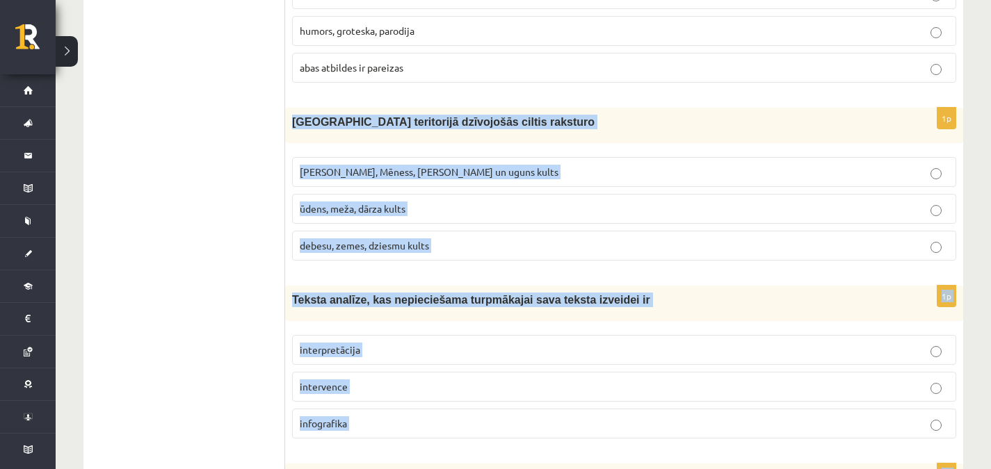
click at [890, 157] on label "Saules, Mēness, Pērkona un uguns kults" at bounding box center [624, 172] width 664 height 30
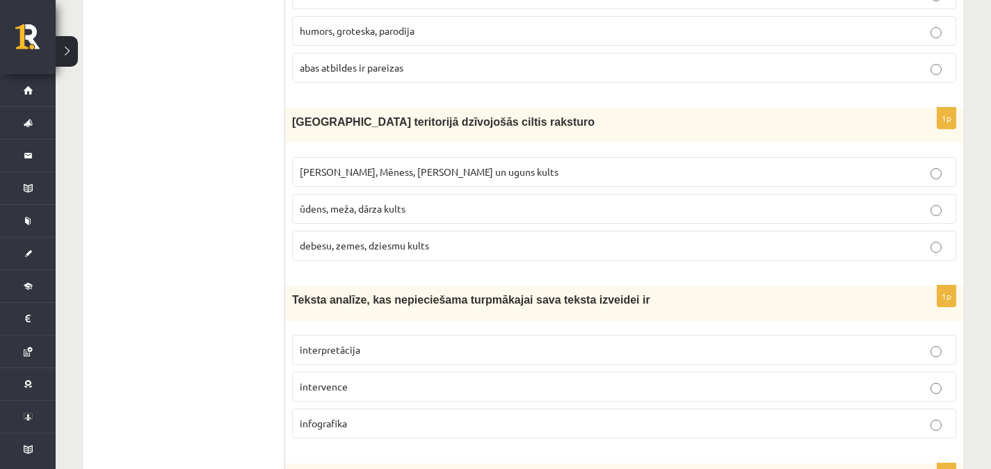
click at [375, 343] on p "interpretācija" at bounding box center [624, 350] width 649 height 15
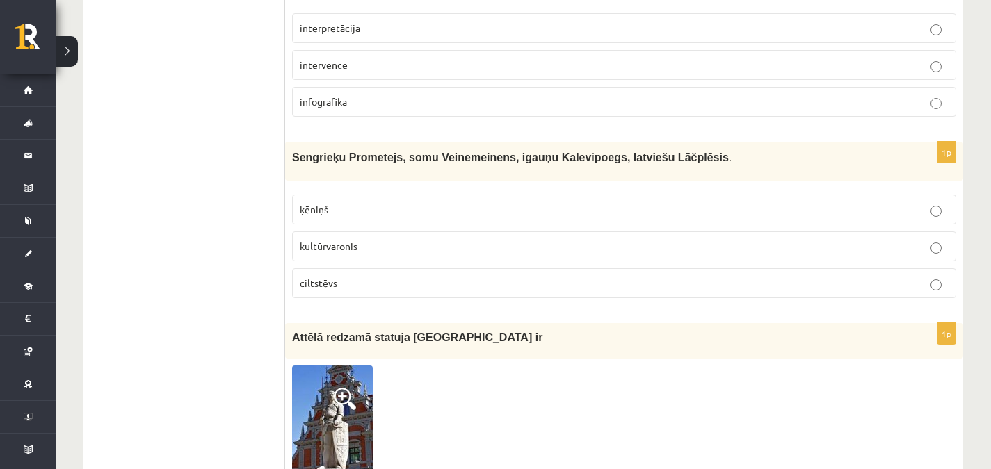
scroll to position [2760, 0]
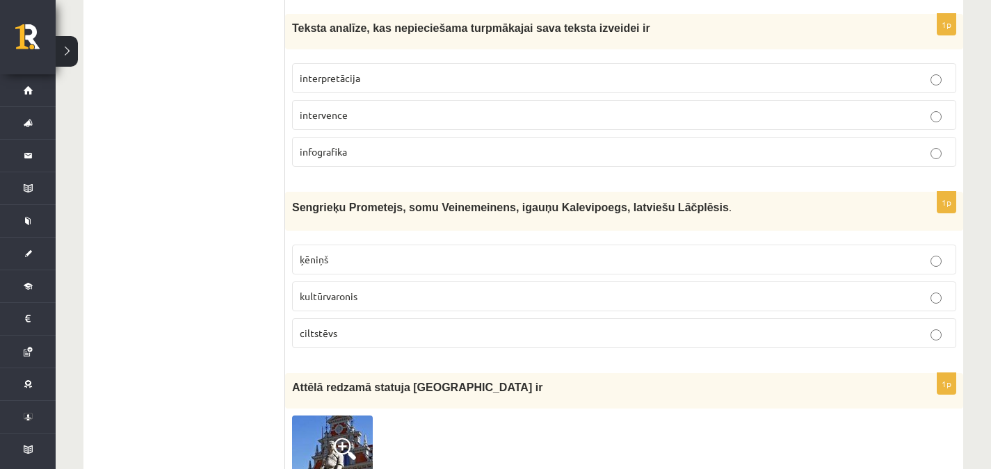
click at [421, 282] on label "kultūrvaronis" at bounding box center [624, 297] width 664 height 30
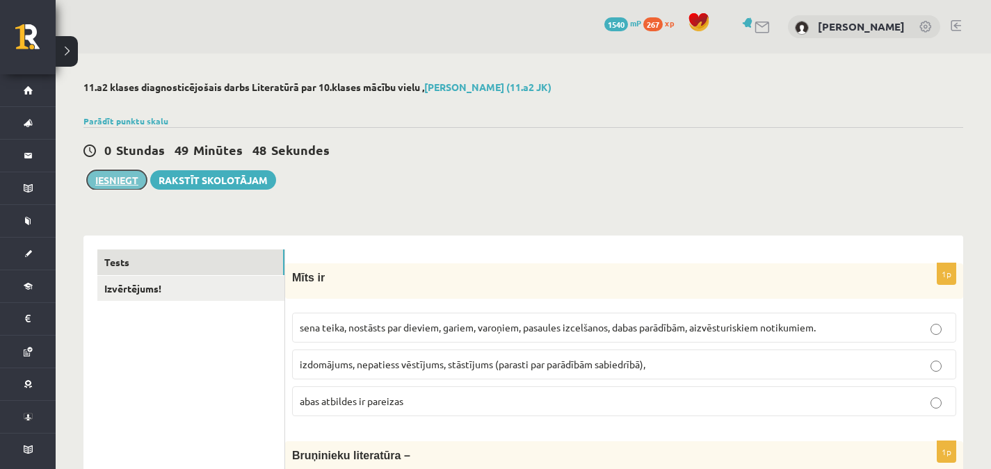
click at [129, 185] on button "Iesniegt" at bounding box center [117, 179] width 60 height 19
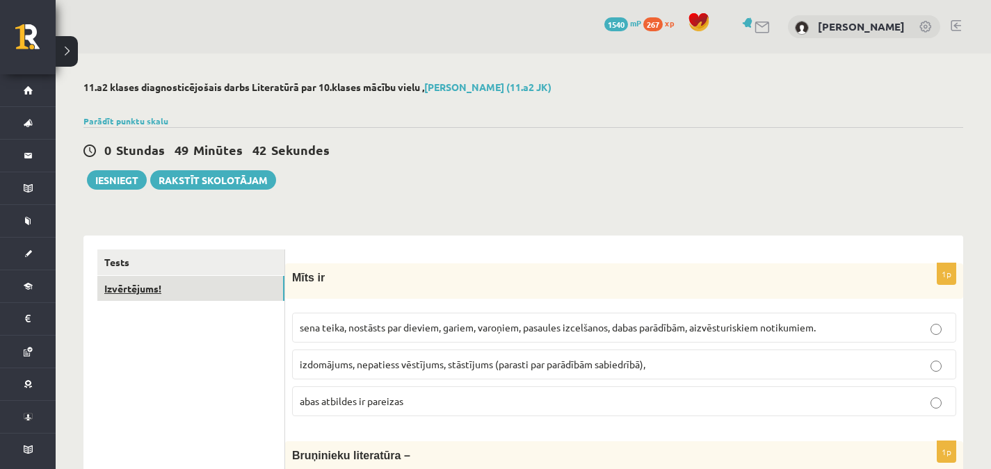
click at [241, 295] on link "Izvērtējums!" at bounding box center [190, 289] width 187 height 26
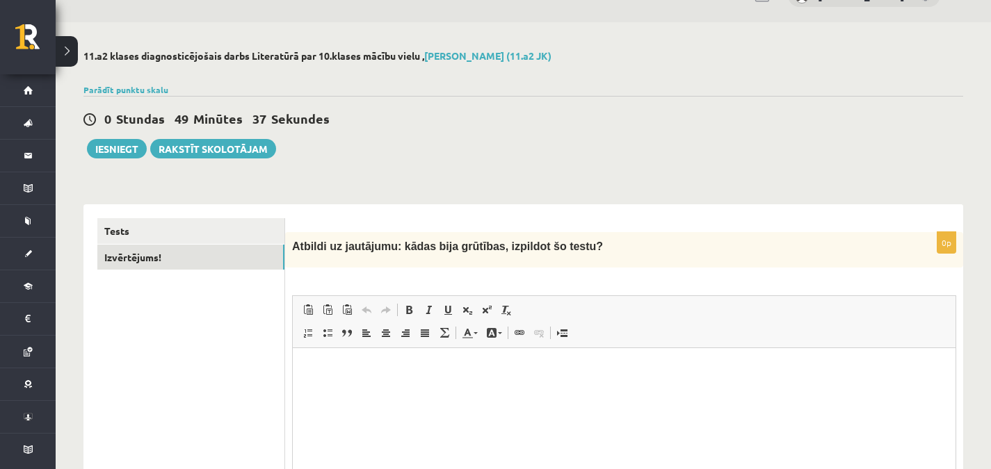
scroll to position [42, 0]
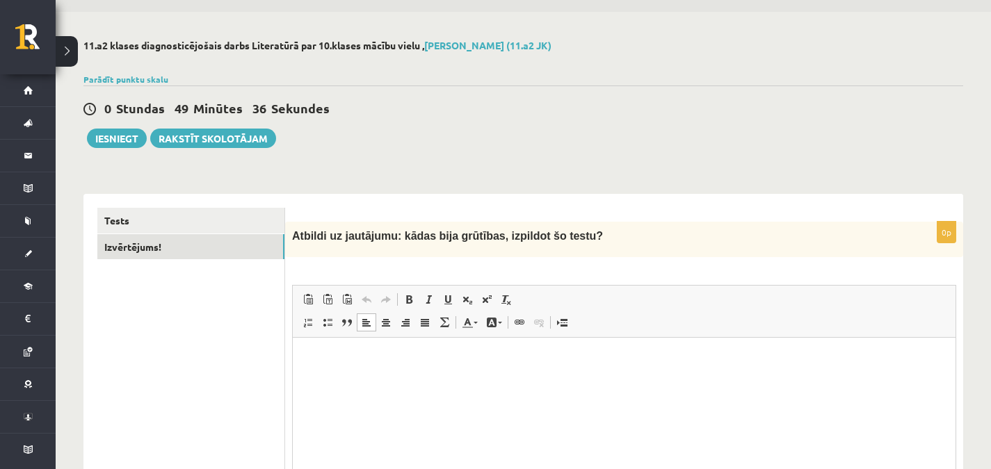
click at [354, 368] on html at bounding box center [624, 359] width 662 height 42
click at [111, 139] on button "Iesniegt" at bounding box center [117, 138] width 60 height 19
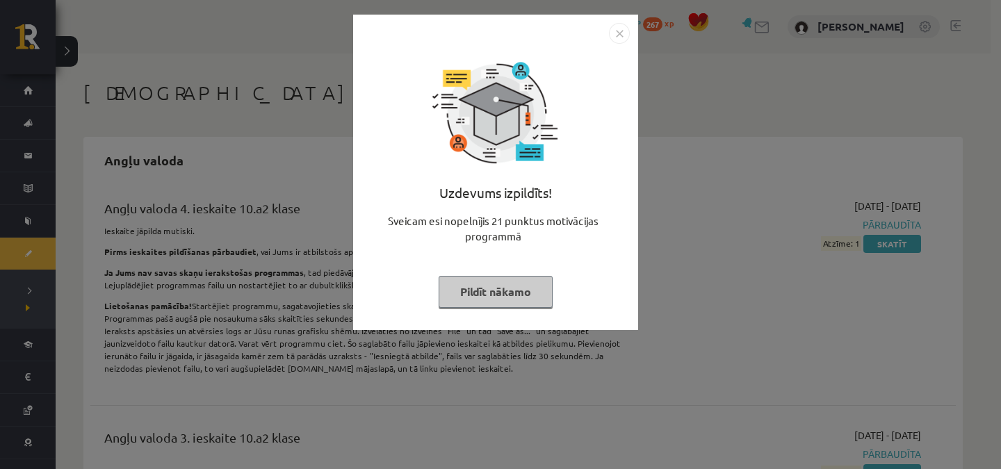
click at [612, 29] on img "Close" at bounding box center [619, 33] width 21 height 21
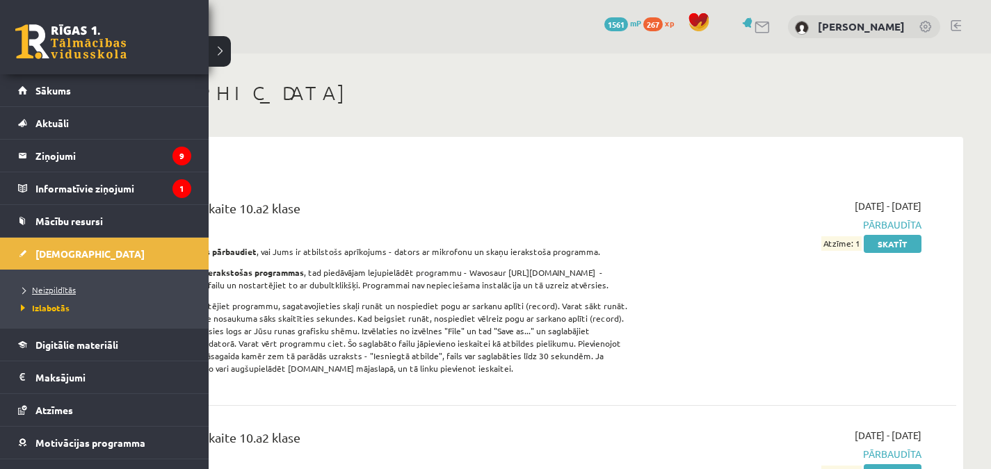
click at [47, 285] on span "Neizpildītās" at bounding box center [46, 289] width 58 height 11
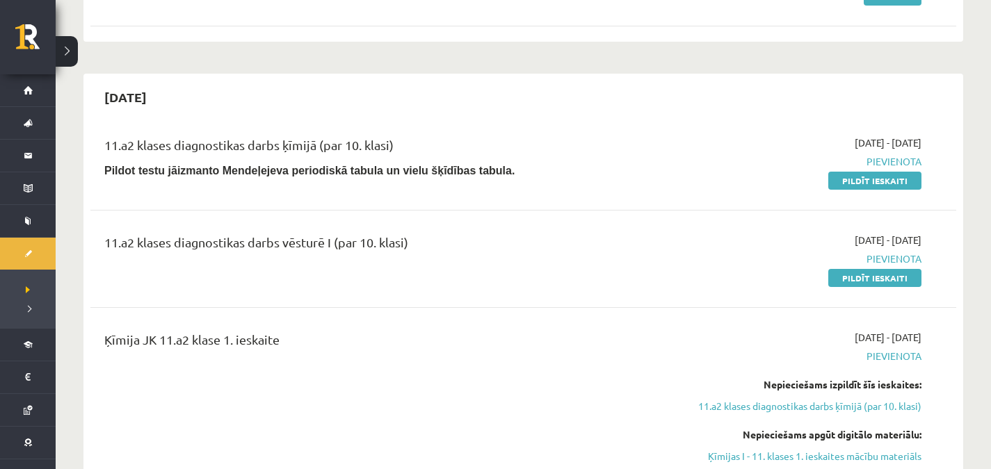
scroll to position [355, 0]
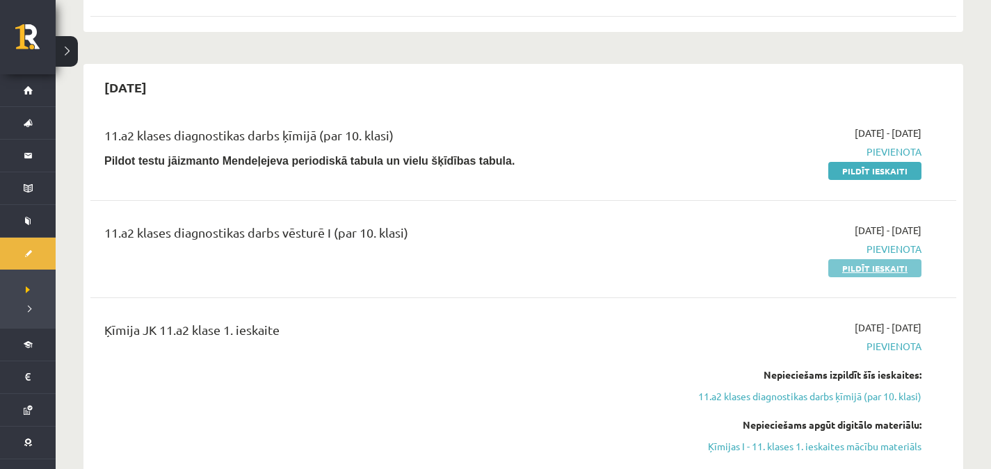
click at [902, 275] on link "Pildīt ieskaiti" at bounding box center [874, 268] width 93 height 18
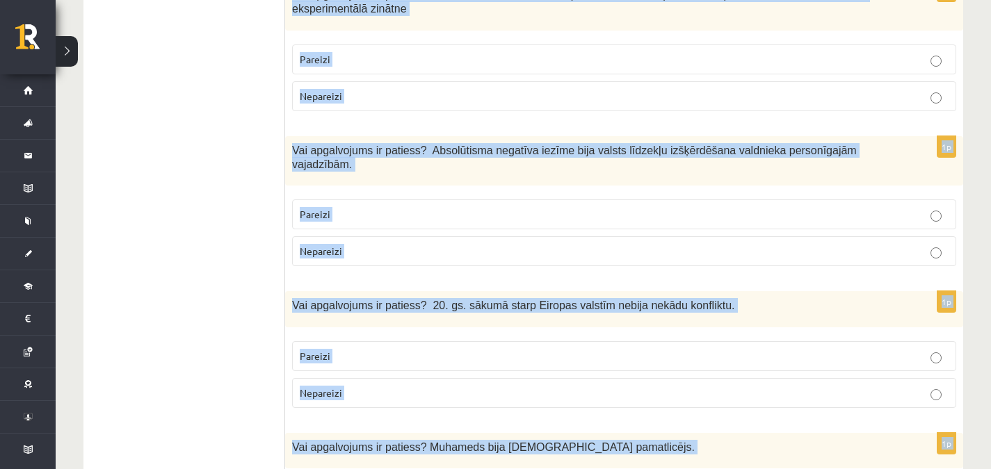
scroll to position [4740, 0]
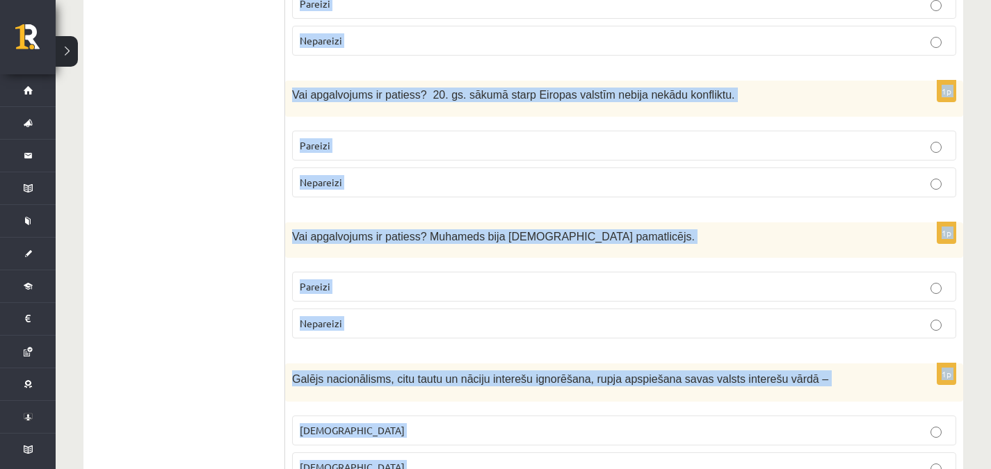
drag, startPoint x: 289, startPoint y: 244, endPoint x: 562, endPoint y: 502, distance: 375.2
copy form "Loremips dolorsi ametcons, adipiscing elitseddoeiu! Temporincididunt, utlaboree…"
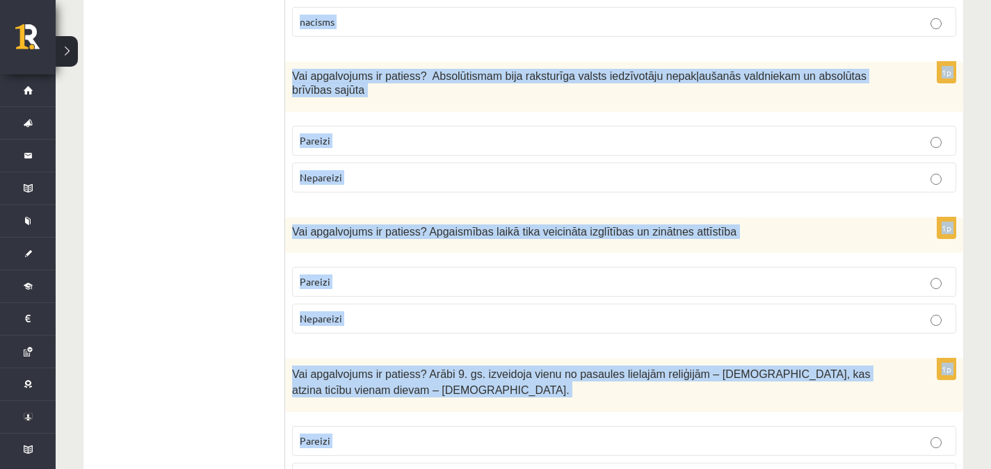
scroll to position [0, 0]
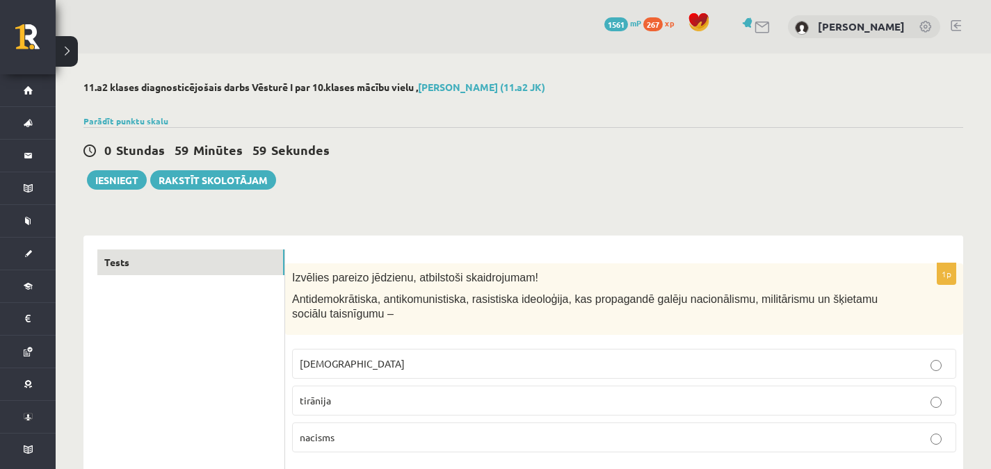
click at [481, 459] on div "1p Izvēlies pareizo jēdzienu, atbilstoši skaidrojumam! Antidemokrātiska, antiko…" at bounding box center [624, 363] width 678 height 200
click at [489, 443] on p "nacisms" at bounding box center [624, 437] width 649 height 15
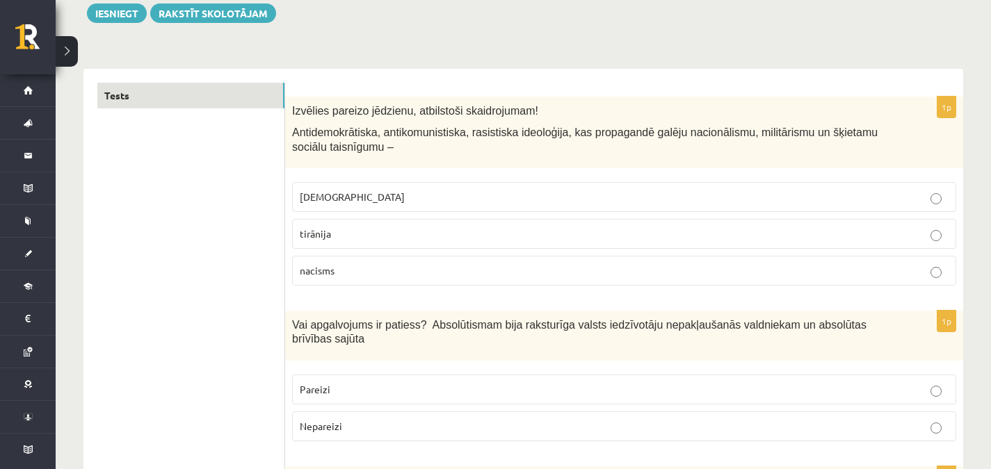
scroll to position [248, 0]
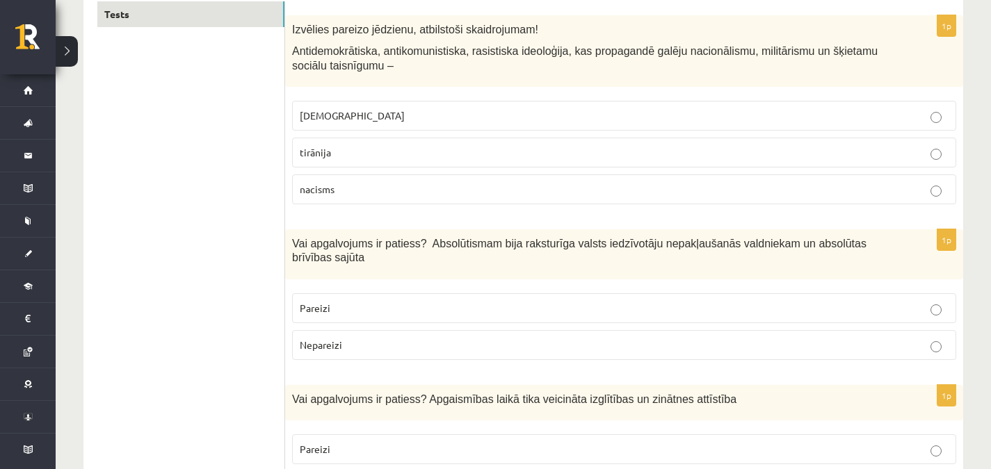
click at [344, 330] on label "Nepareizi" at bounding box center [624, 345] width 664 height 30
click at [358, 434] on label "Pareizi" at bounding box center [624, 449] width 664 height 30
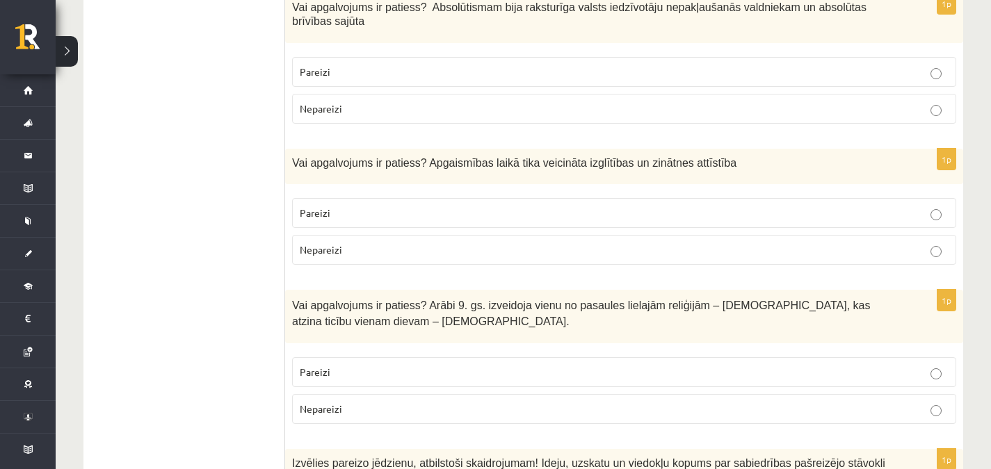
scroll to position [521, 0]
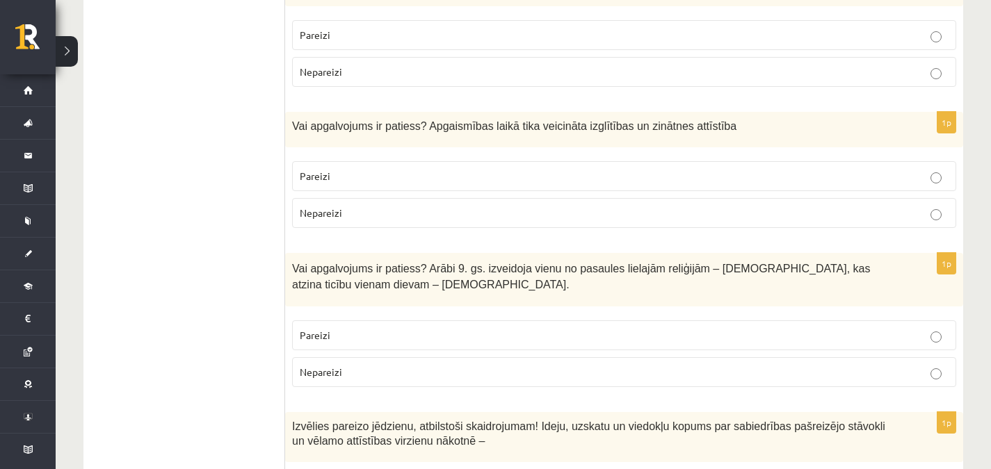
click at [772, 365] on p "Nepareizi" at bounding box center [624, 372] width 649 height 15
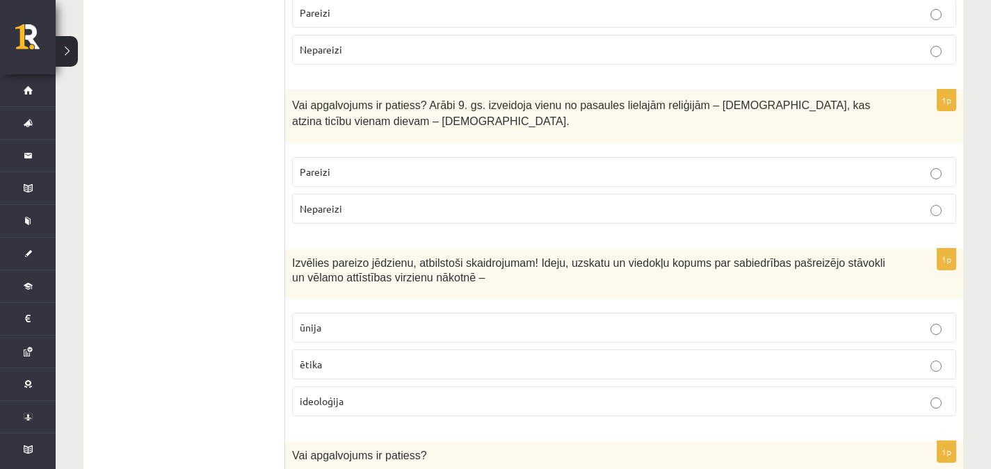
scroll to position [689, 0]
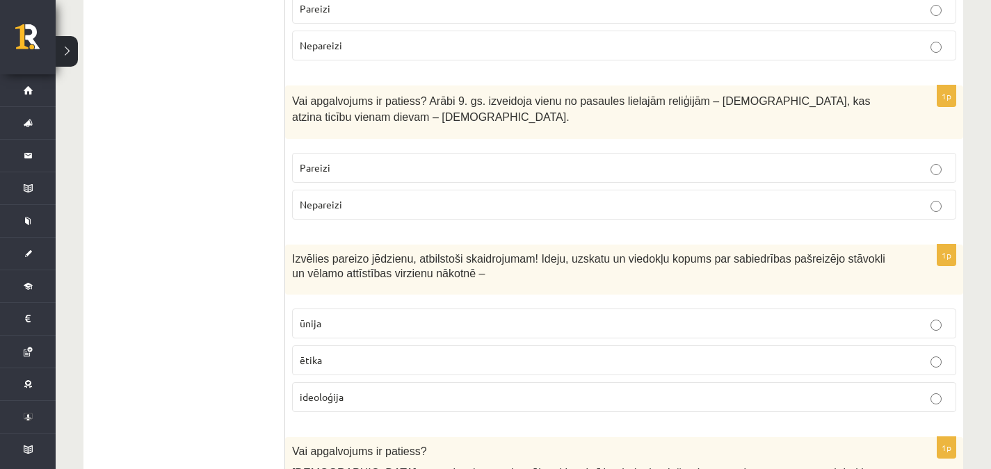
click at [889, 390] on p "ideoloģija" at bounding box center [624, 397] width 649 height 15
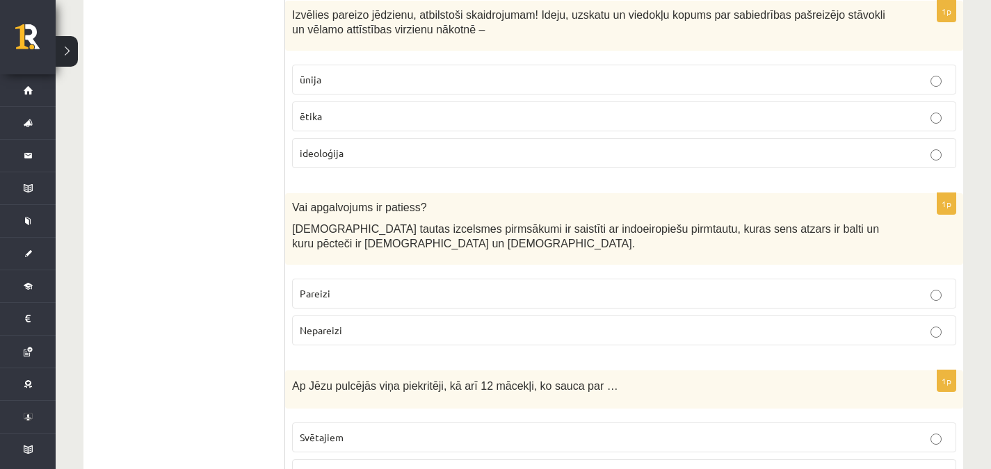
scroll to position [966, 0]
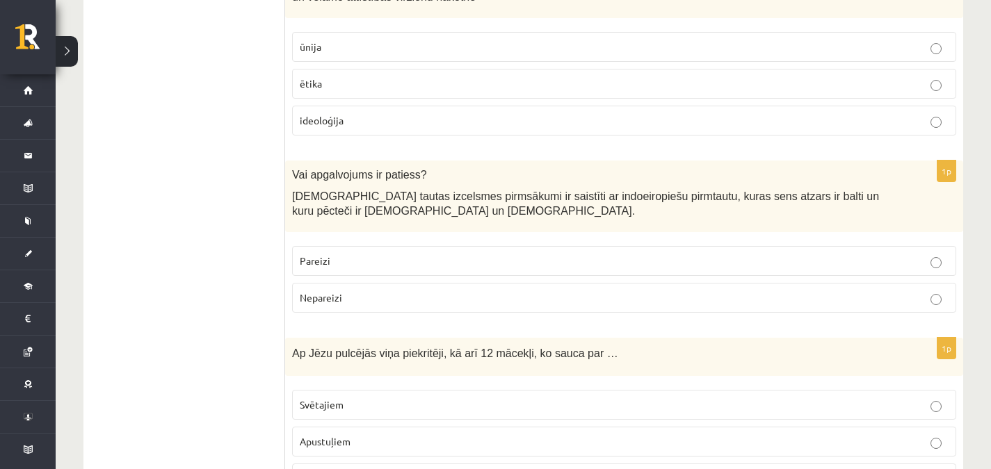
click at [798, 261] on label "Pareizi" at bounding box center [624, 261] width 664 height 30
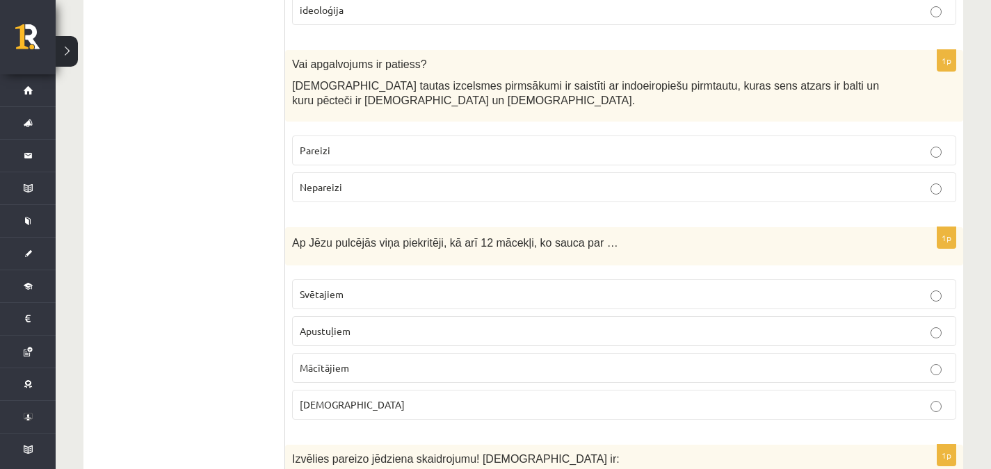
scroll to position [1096, 0]
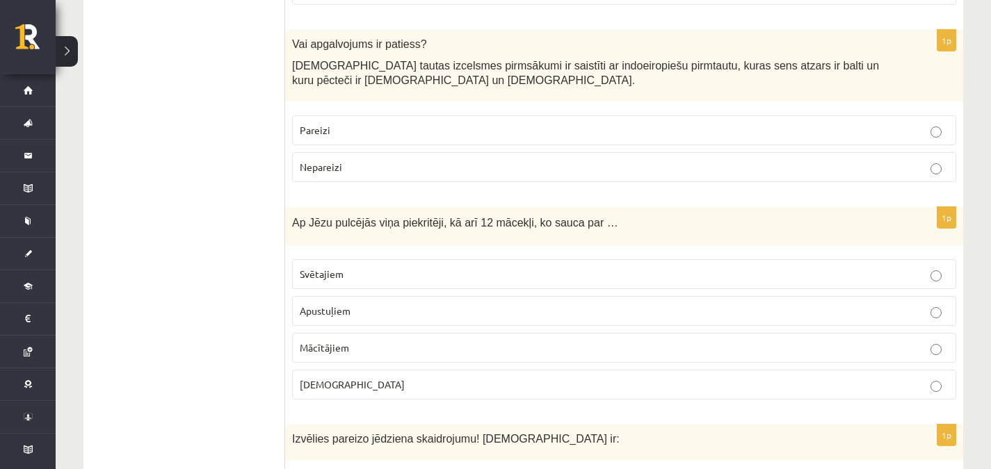
click at [341, 305] on label "Apustuļiem" at bounding box center [624, 311] width 664 height 30
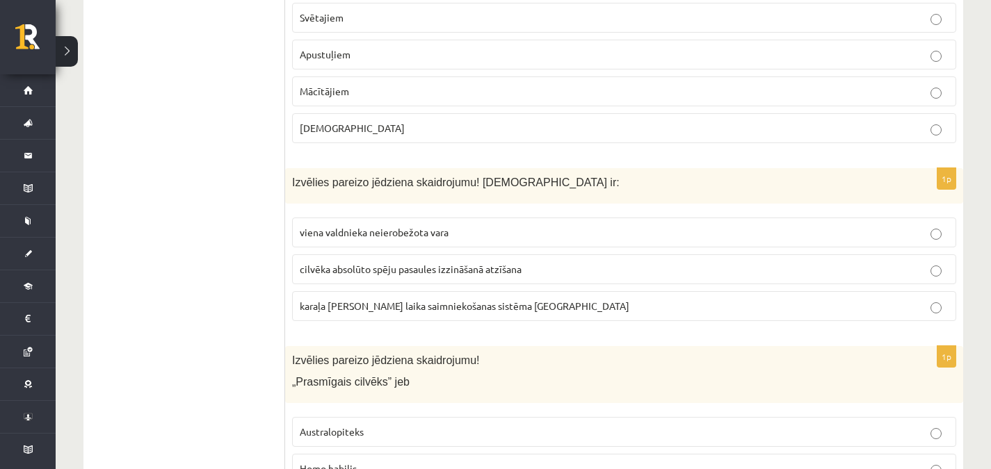
scroll to position [1357, 0]
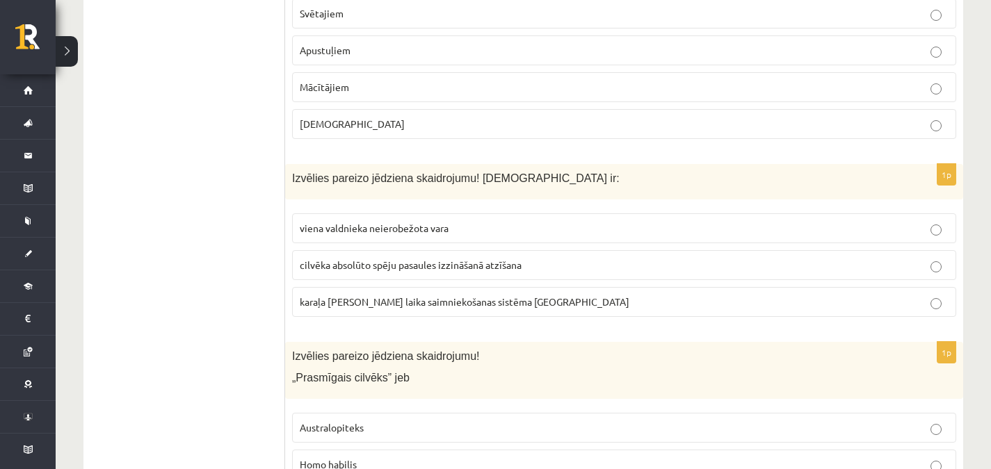
click at [623, 221] on p "viena valdnieka neierobežota vara" at bounding box center [624, 228] width 649 height 15
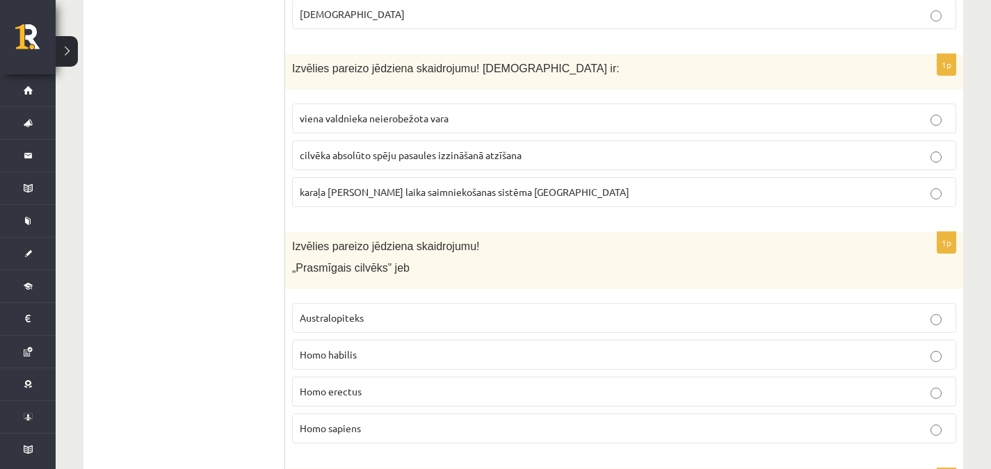
scroll to position [1492, 0]
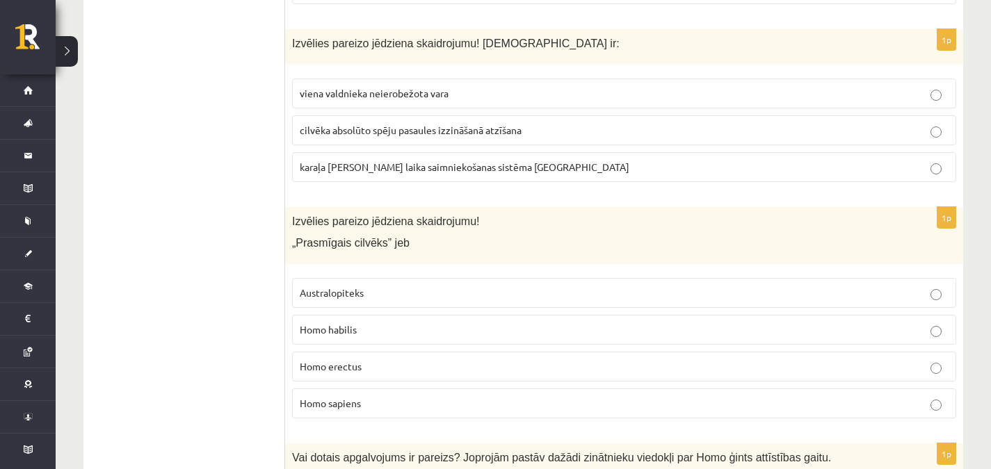
click at [406, 330] on fieldset "Australopiteks Homo habilis Homo erectus Homo sapiens" at bounding box center [624, 347] width 664 height 152
click at [431, 323] on p "Homo habilis" at bounding box center [624, 330] width 649 height 15
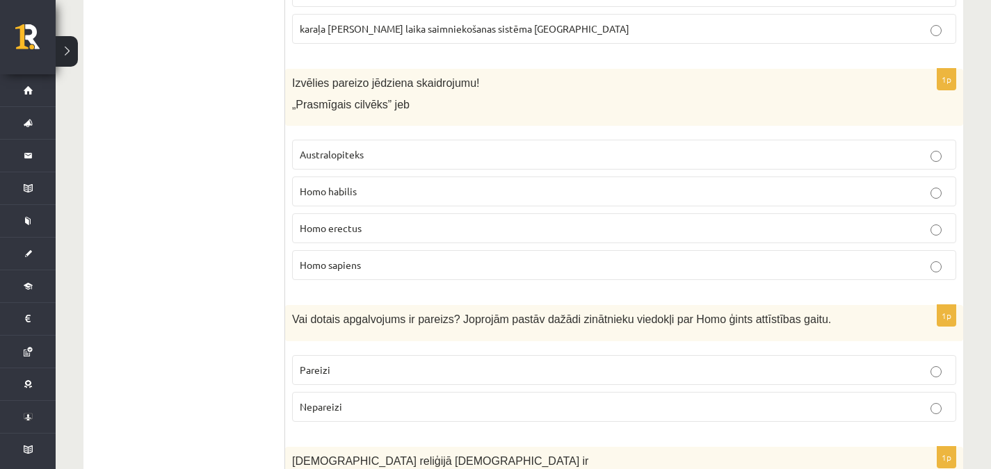
scroll to position [1613, 0]
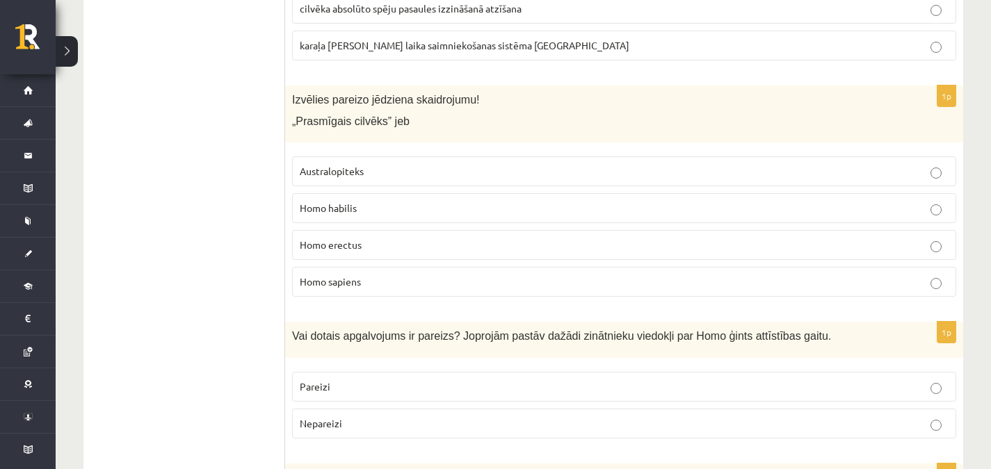
click at [826, 372] on label "Pareizi" at bounding box center [624, 387] width 664 height 30
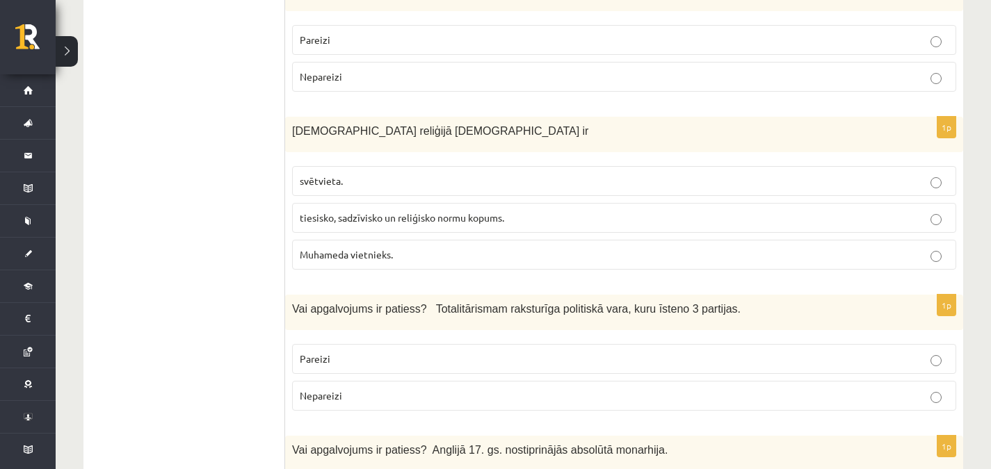
scroll to position [1944, 0]
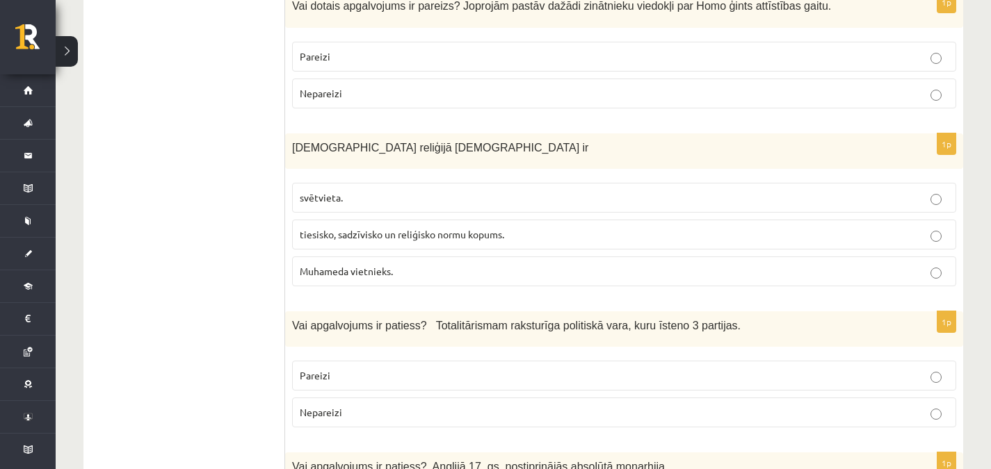
click at [340, 227] on p "tiesisko, sadzīvisko un reliģisko normu kopums." at bounding box center [624, 234] width 649 height 15
click at [364, 407] on label "Nepareizi" at bounding box center [624, 413] width 664 height 30
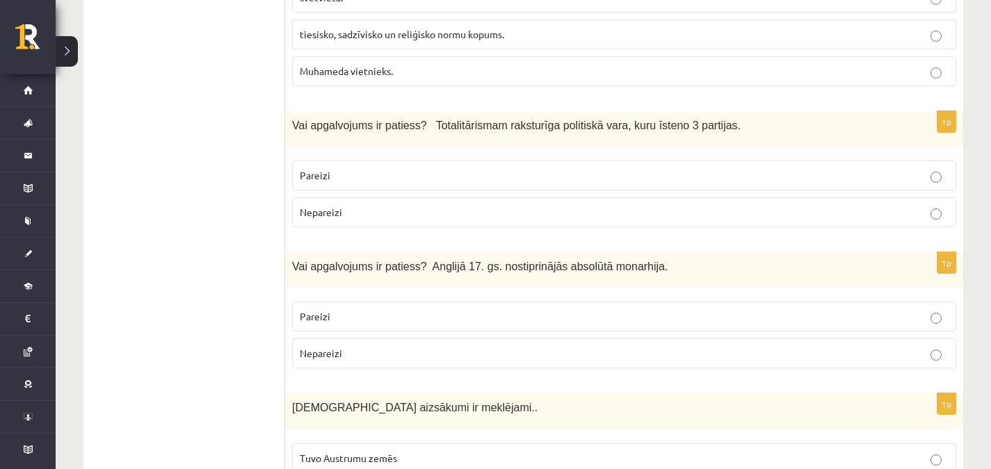
scroll to position [2193, 0]
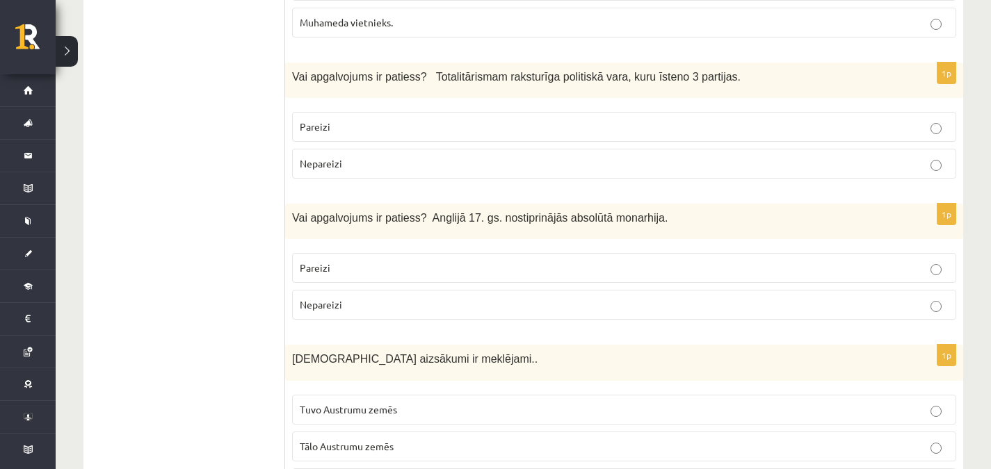
click at [313, 229] on div "1p Vai apgalvojums ir patiess? Anglijā 17. gs. nostiprinājās absolūtā monarhija…" at bounding box center [624, 267] width 678 height 127
click at [318, 261] on p "Pareizi" at bounding box center [624, 268] width 649 height 15
click at [347, 403] on span "Tuvo Austrumu zemēs" at bounding box center [348, 409] width 97 height 13
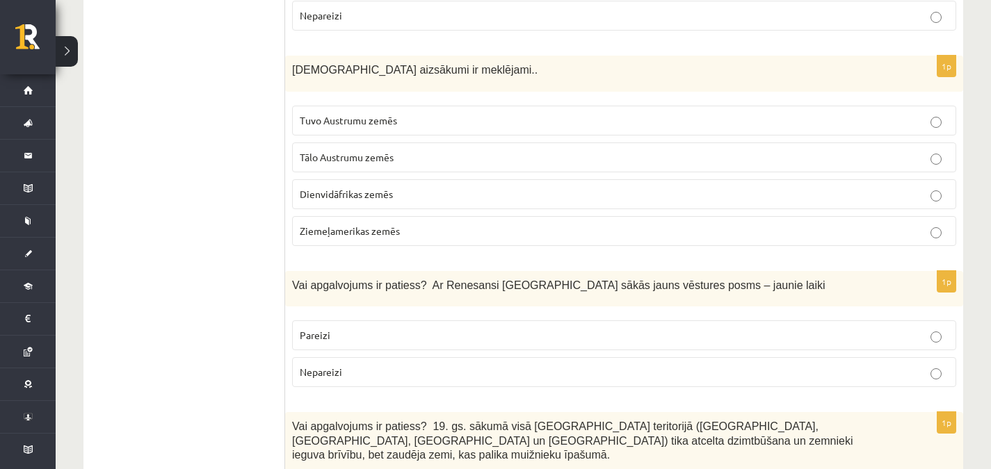
scroll to position [2510, 0]
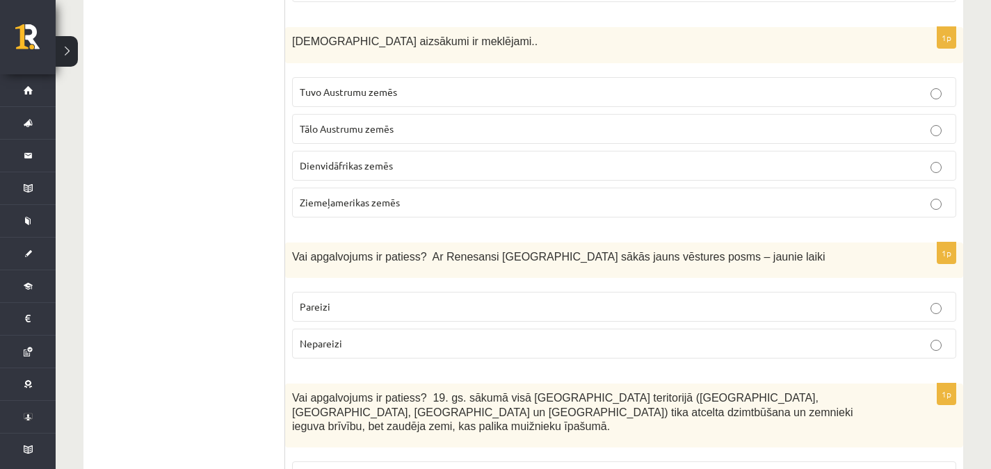
click at [676, 300] on p "Pareizi" at bounding box center [624, 307] width 649 height 15
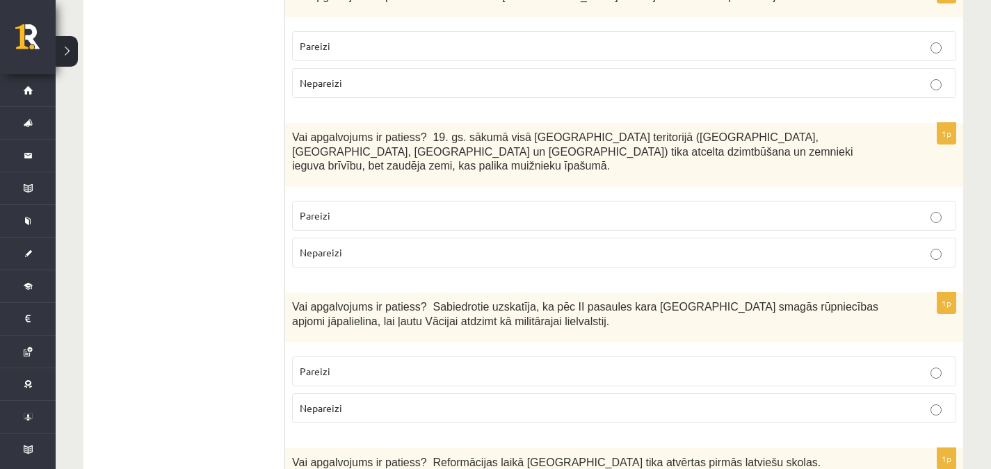
scroll to position [2804, 0]
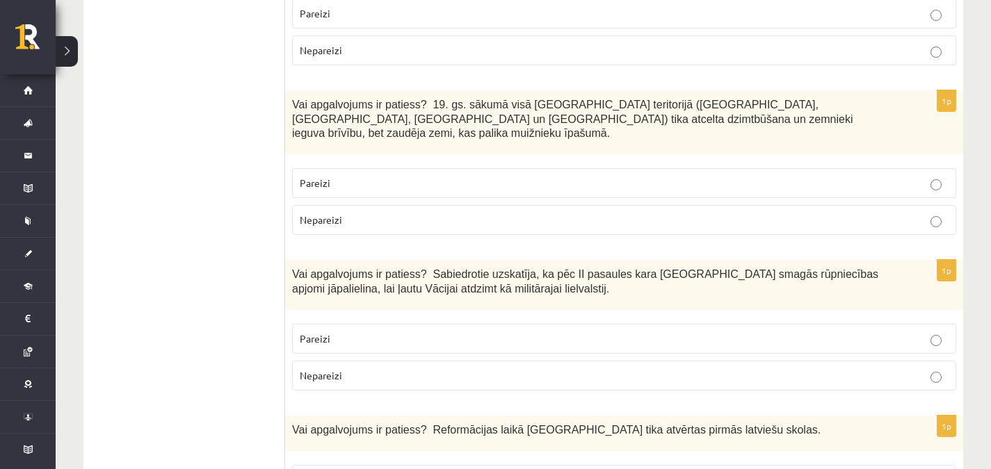
click at [863, 168] on label "Pareizi" at bounding box center [624, 183] width 664 height 30
click at [424, 368] on p "Nepareizi" at bounding box center [624, 375] width 649 height 15
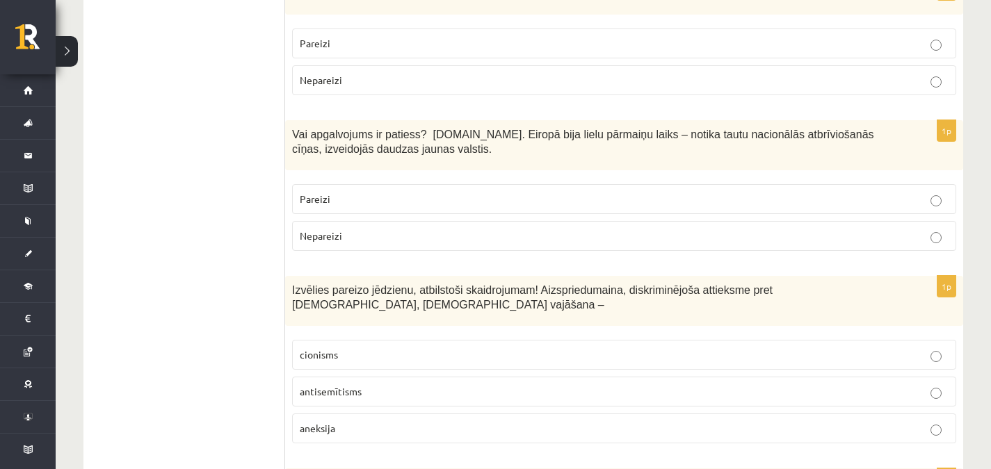
scroll to position [3301, 0]
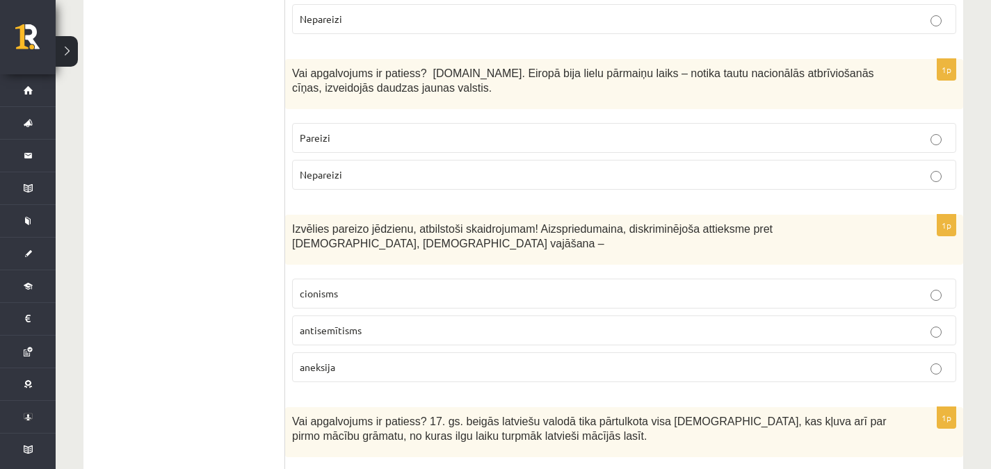
click at [628, 131] on p "Pareizi" at bounding box center [624, 138] width 649 height 15
click at [774, 286] on p "cionisms" at bounding box center [624, 293] width 649 height 15
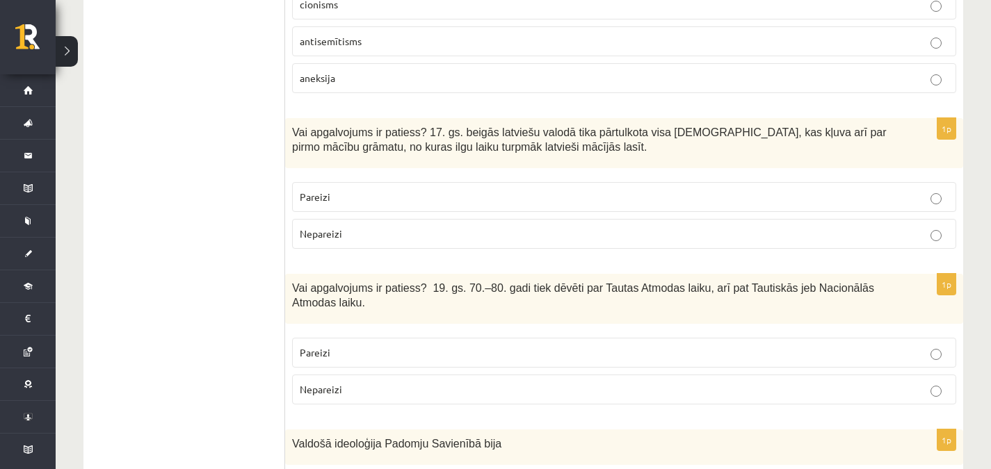
scroll to position [3570, 0]
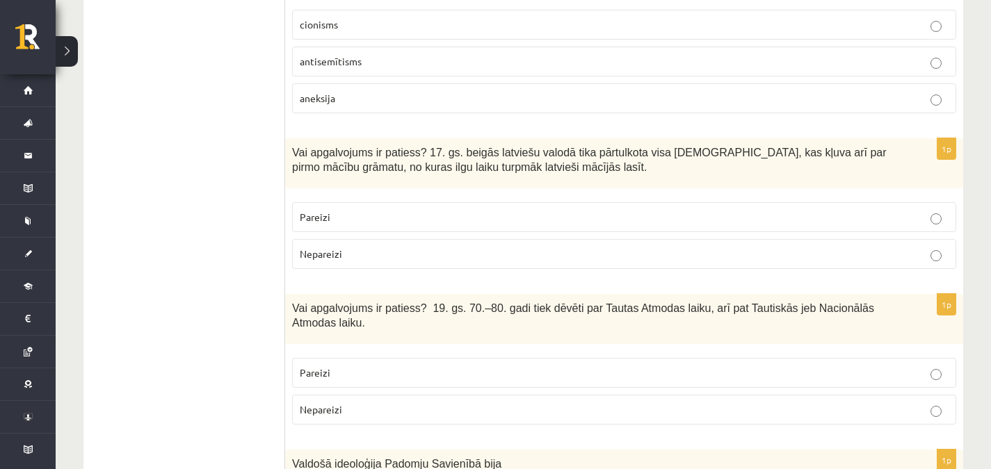
click at [762, 210] on p "Pareizi" at bounding box center [624, 217] width 649 height 15
click at [757, 366] on p "Pareizi" at bounding box center [624, 373] width 649 height 15
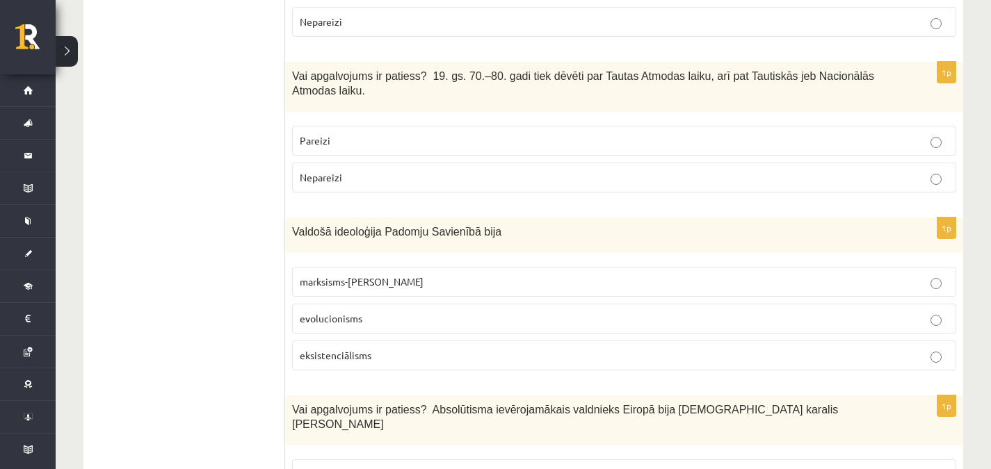
scroll to position [3814, 0]
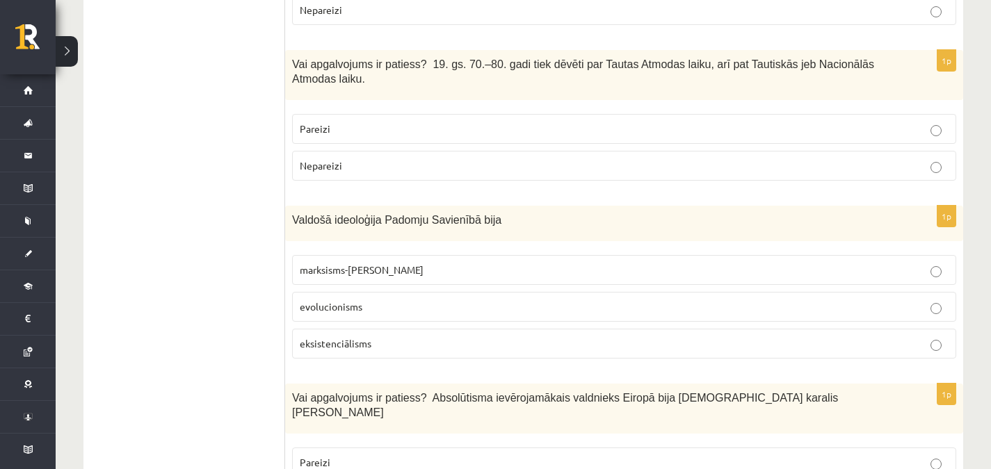
click at [309, 263] on p "marksisms-ļeņinisms" at bounding box center [624, 270] width 649 height 15
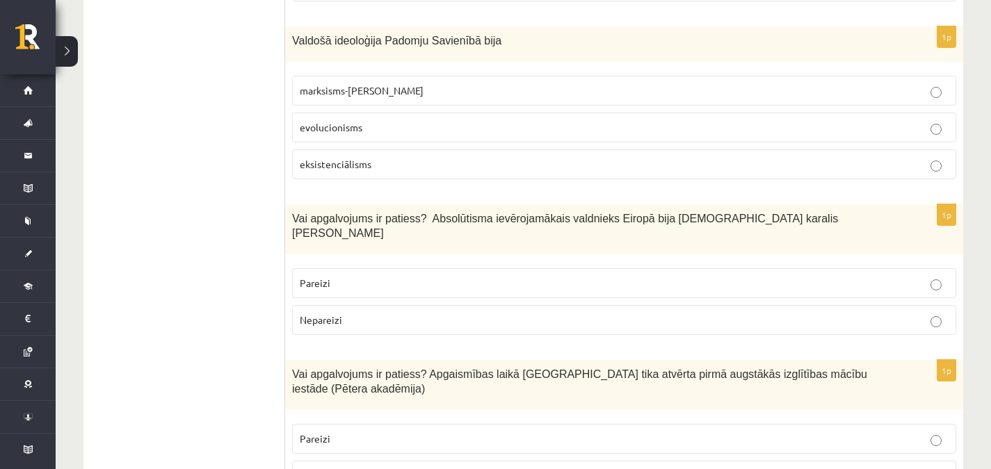
scroll to position [3986, 0]
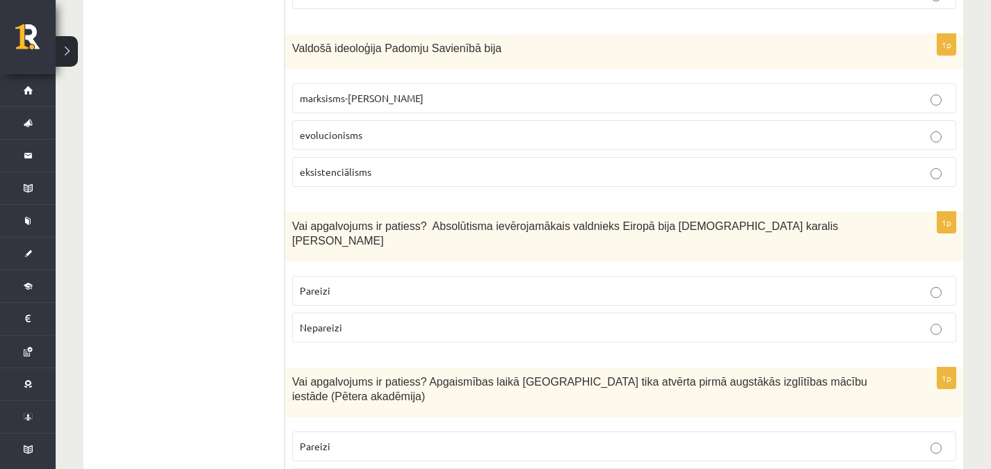
click at [624, 269] on fieldset "Pareizi Nepareizi" at bounding box center [624, 308] width 664 height 78
click at [621, 284] on p "Pareizi" at bounding box center [624, 291] width 649 height 15
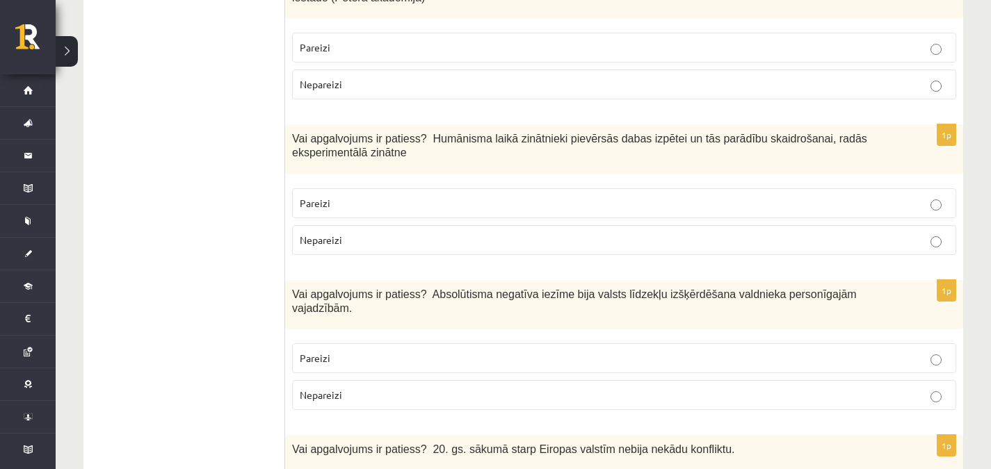
scroll to position [4405, 0]
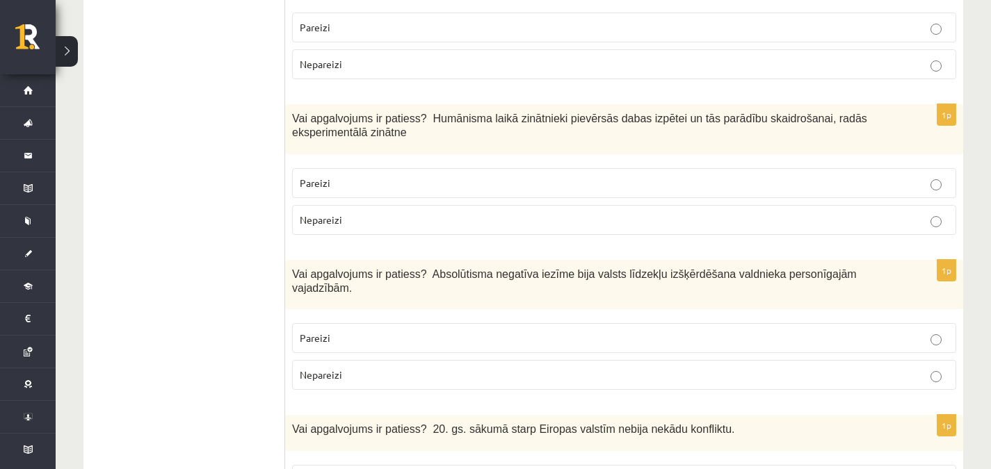
click at [345, 331] on p "Pareizi" at bounding box center [624, 338] width 649 height 15
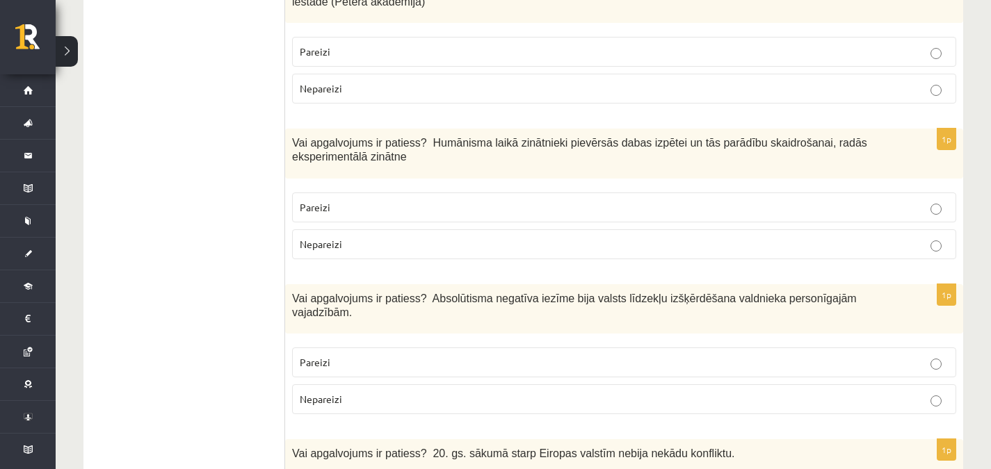
click at [857, 200] on p "Pareizi" at bounding box center [624, 207] width 649 height 15
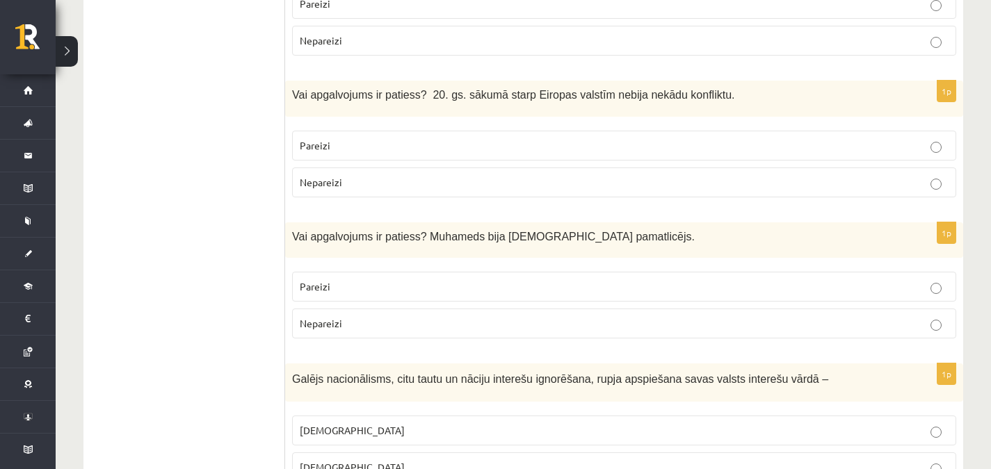
click at [924, 272] on label "Pareizi" at bounding box center [624, 287] width 664 height 30
click at [332, 409] on fieldset "šovinisms nacionālisms cionisms" at bounding box center [624, 466] width 664 height 115
click at [339, 424] on span "šovinisms" at bounding box center [352, 430] width 105 height 13
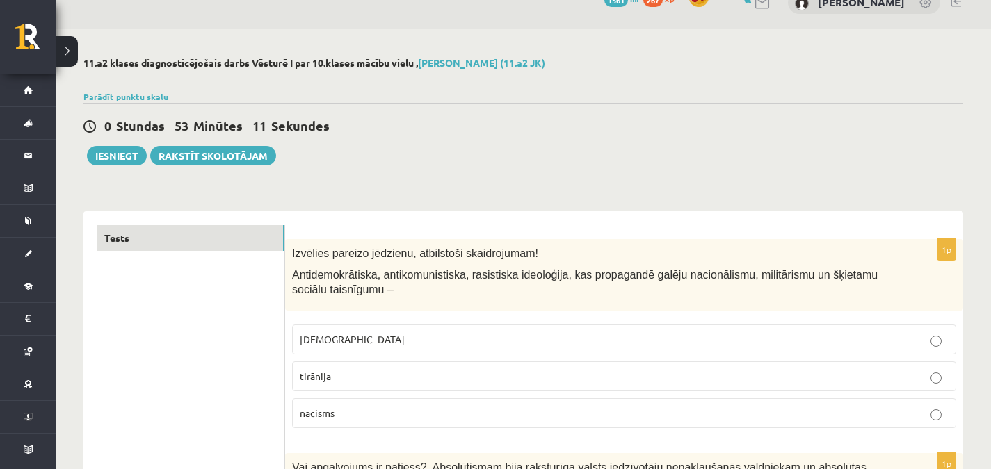
scroll to position [12, 0]
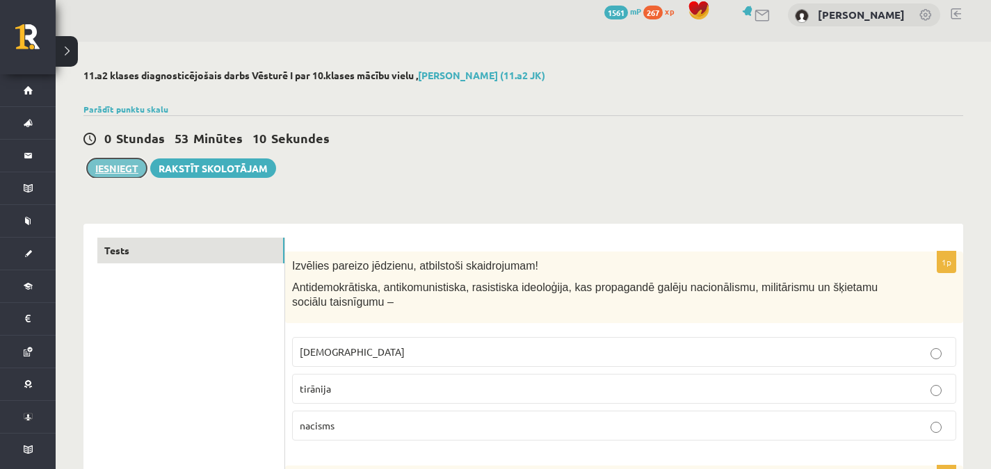
click at [111, 170] on button "Iesniegt" at bounding box center [117, 167] width 60 height 19
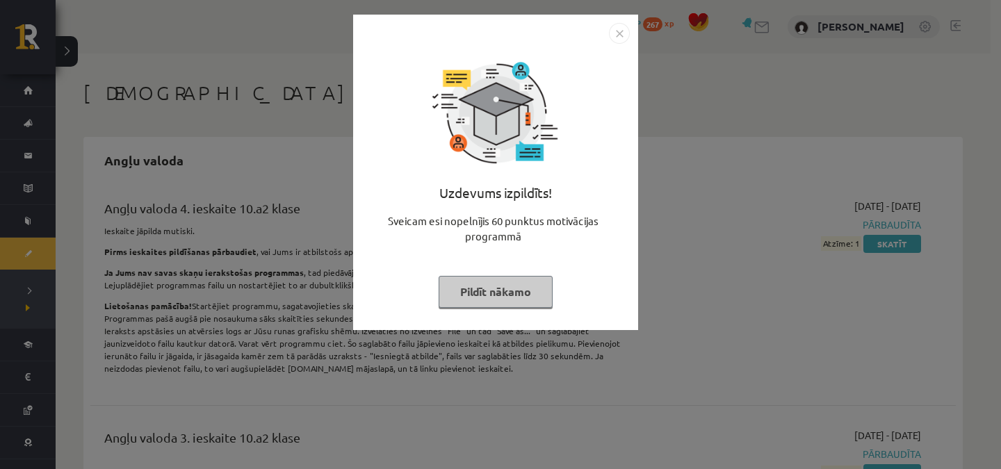
click at [619, 35] on img "Close" at bounding box center [619, 33] width 21 height 21
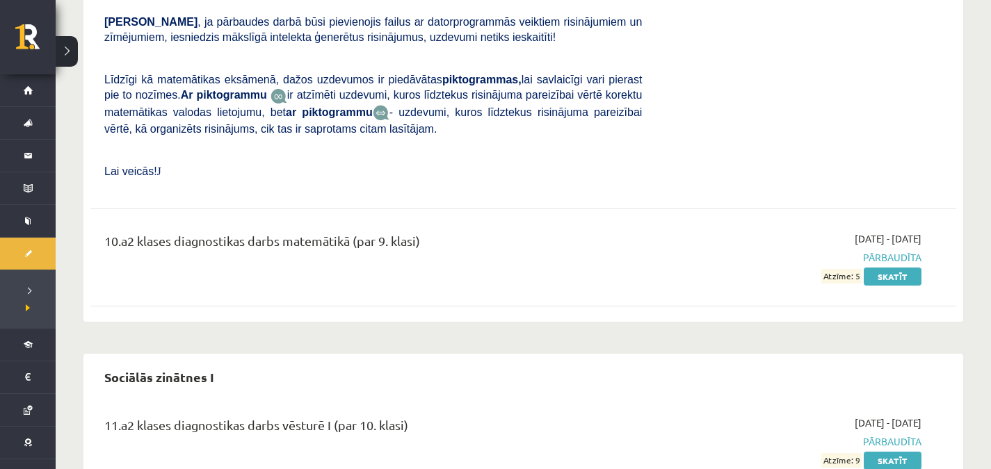
scroll to position [8211, 0]
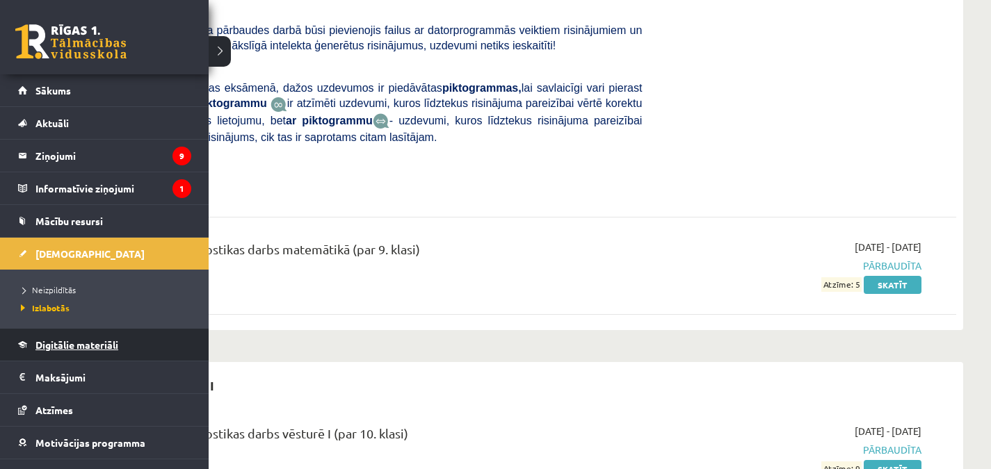
click at [56, 359] on link "Digitālie materiāli" at bounding box center [104, 345] width 173 height 32
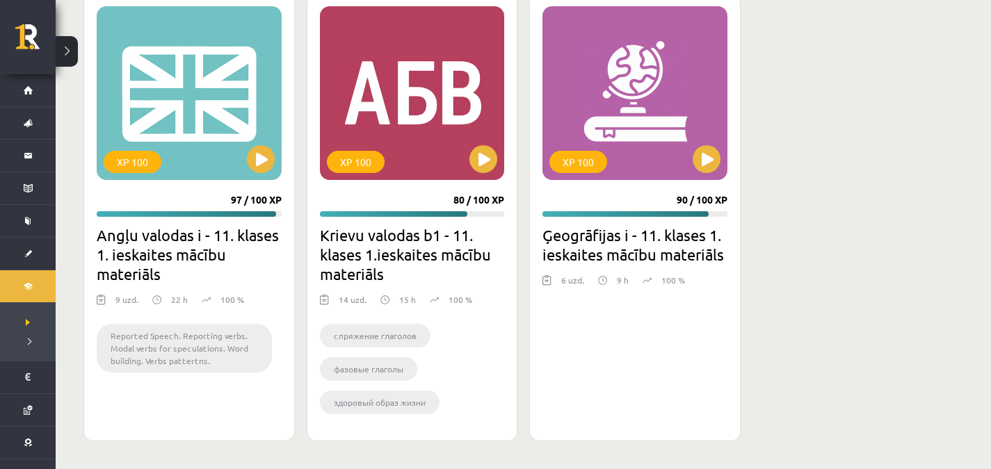
scroll to position [1800, 0]
drag, startPoint x: 986, startPoint y: 437, endPoint x: 1000, endPoint y: 425, distance: 18.8
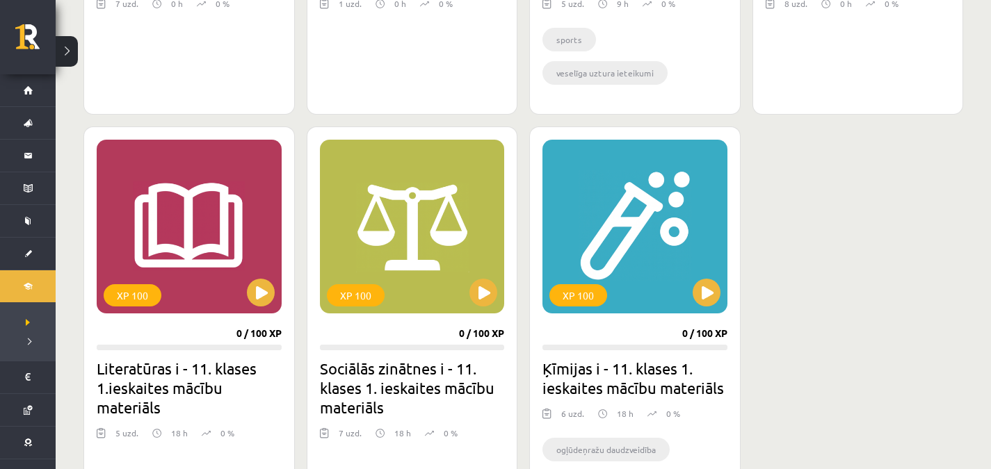
scroll to position [1180, 0]
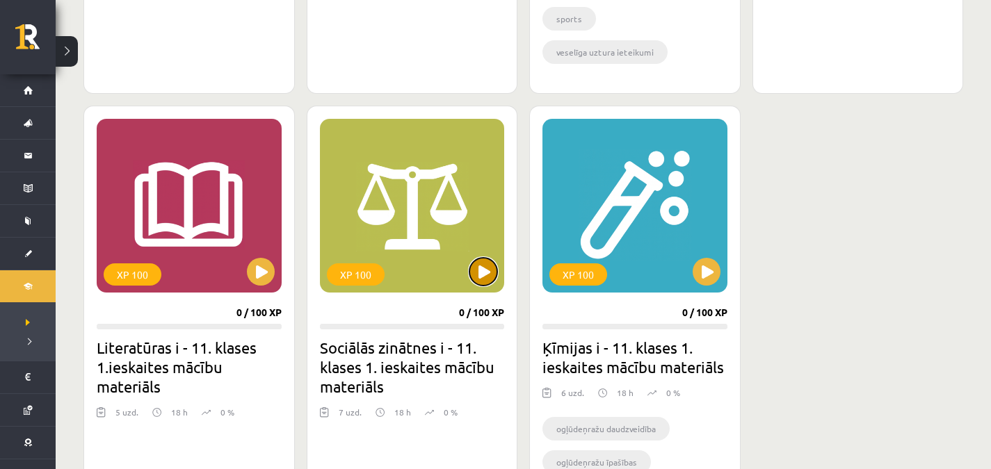
click at [486, 273] on button at bounding box center [483, 272] width 28 height 28
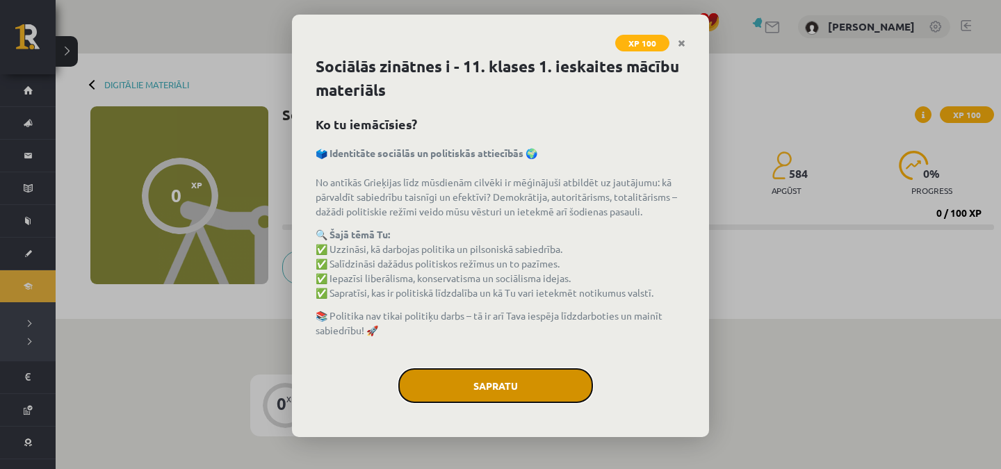
click at [496, 382] on button "Sapratu" at bounding box center [495, 385] width 195 height 35
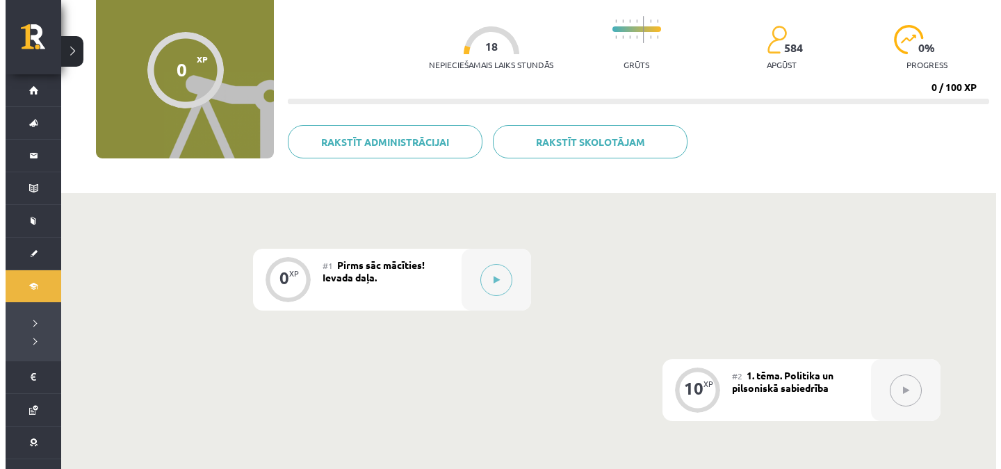
scroll to position [128, 0]
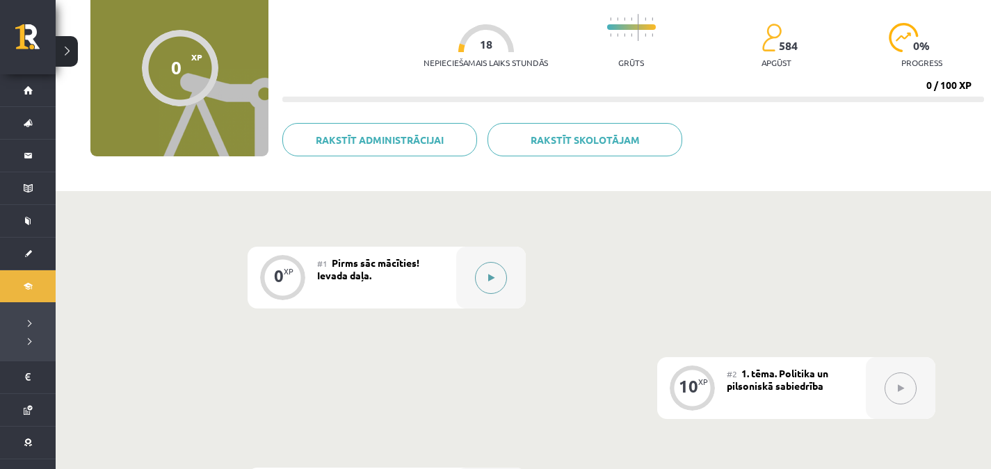
click at [493, 289] on button at bounding box center [491, 278] width 32 height 32
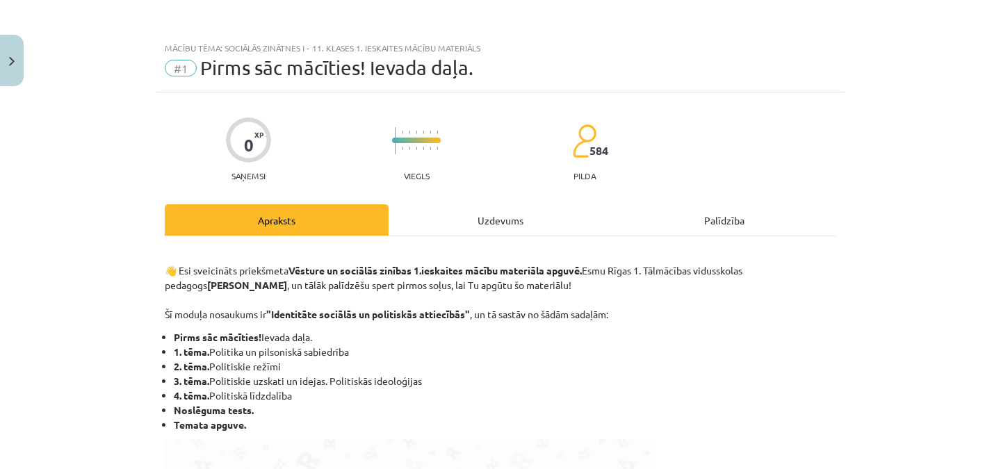
click at [500, 228] on div "Uzdevums" at bounding box center [501, 219] width 224 height 31
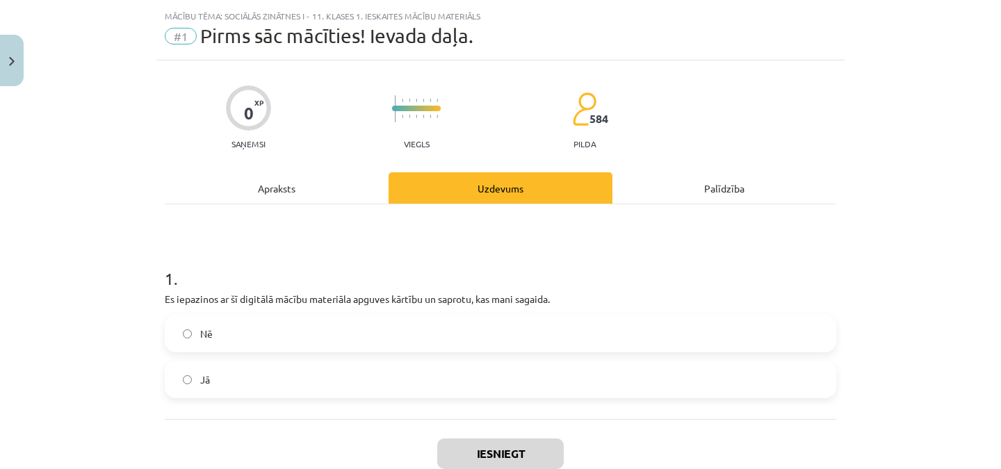
scroll to position [35, 0]
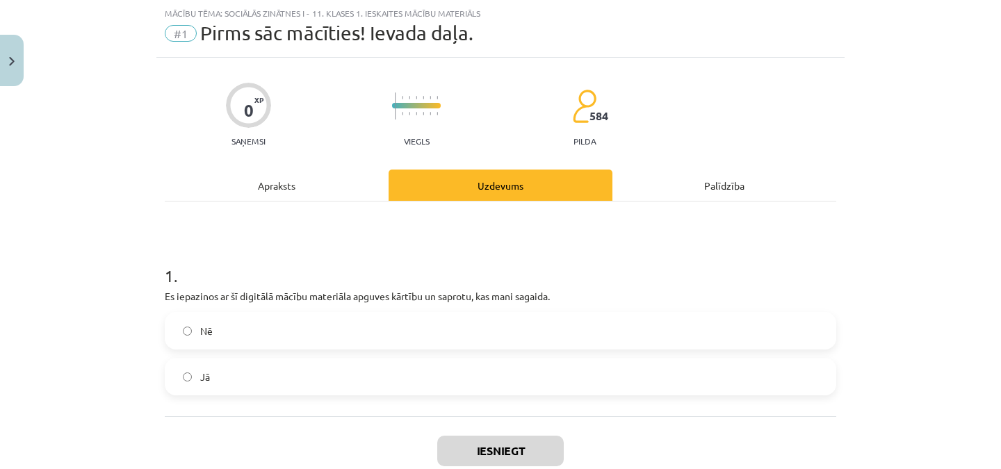
click at [457, 391] on label "Jā" at bounding box center [500, 376] width 669 height 35
click at [457, 450] on button "Iesniegt" at bounding box center [500, 451] width 127 height 31
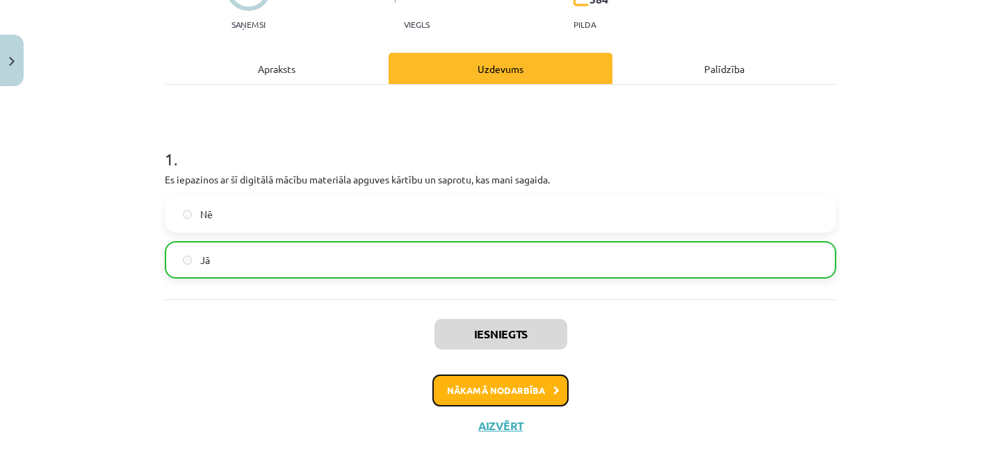
click at [496, 377] on button "Nākamā nodarbība" at bounding box center [500, 391] width 136 height 32
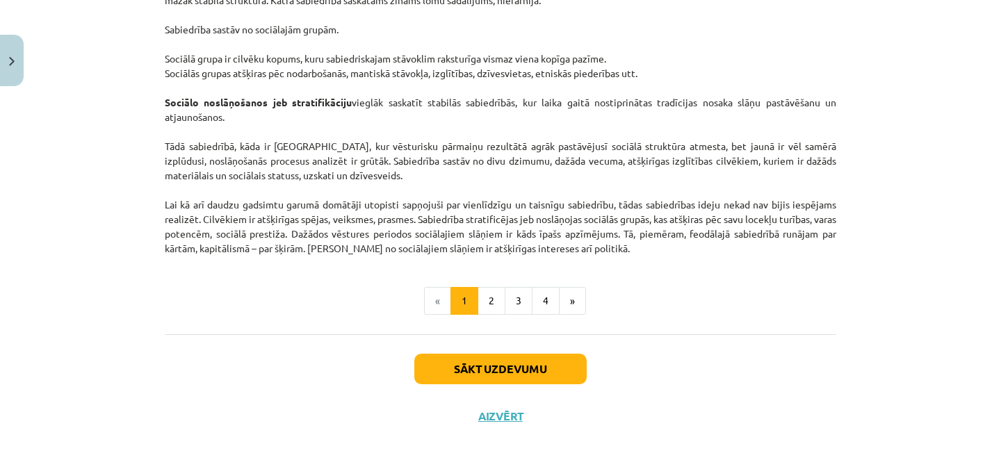
scroll to position [2215, 0]
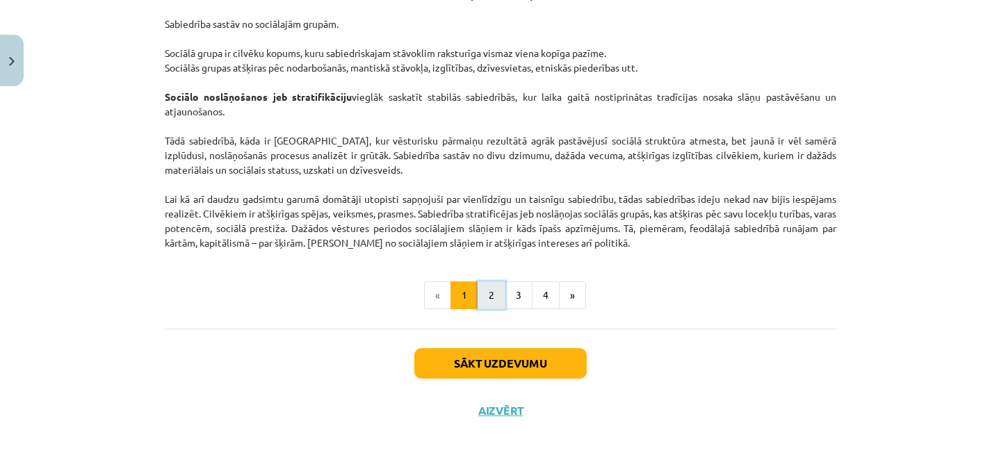
click at [487, 300] on button "2" at bounding box center [492, 296] width 28 height 28
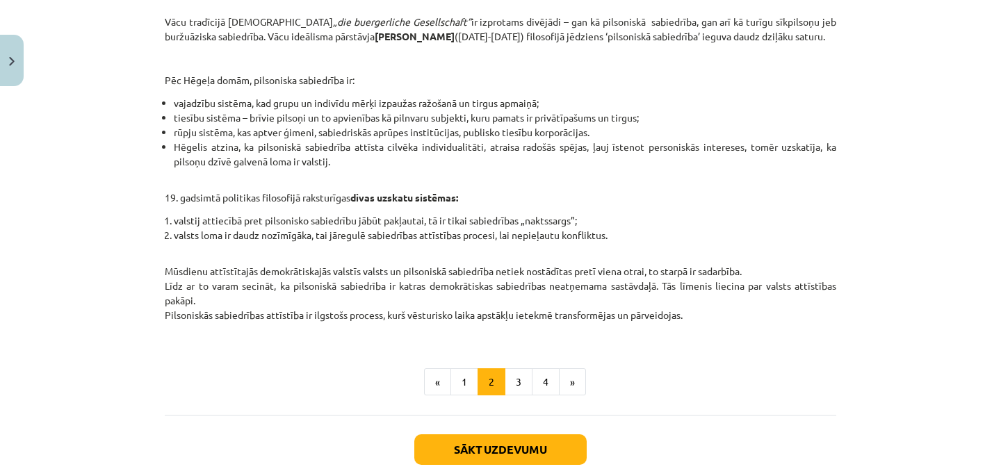
scroll to position [631, 0]
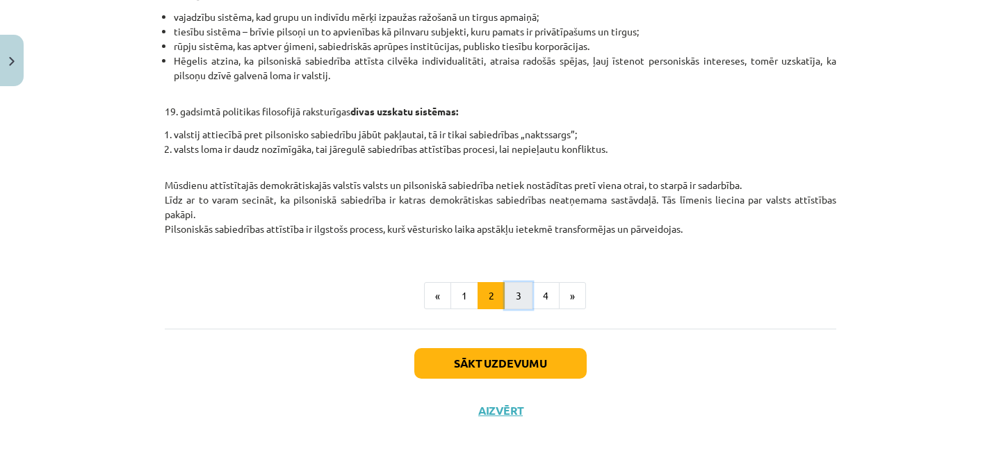
click at [515, 288] on button "3" at bounding box center [519, 296] width 28 height 28
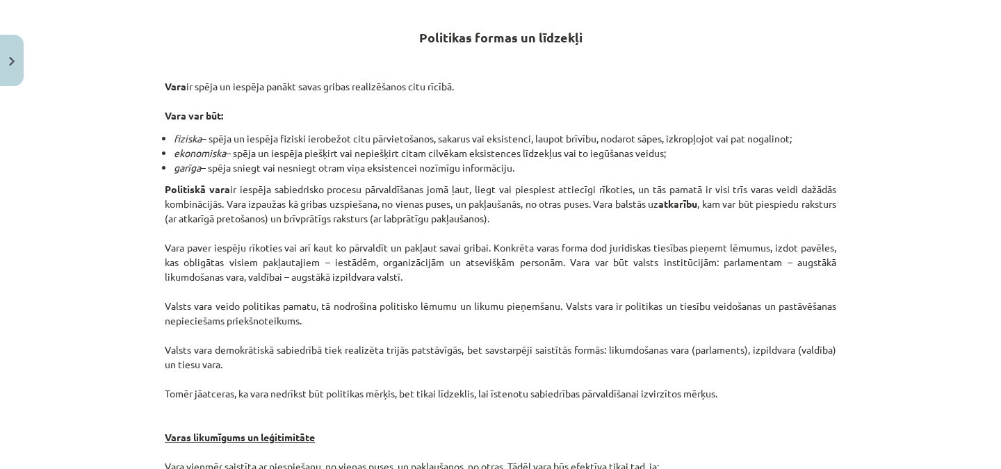
scroll to position [249, 0]
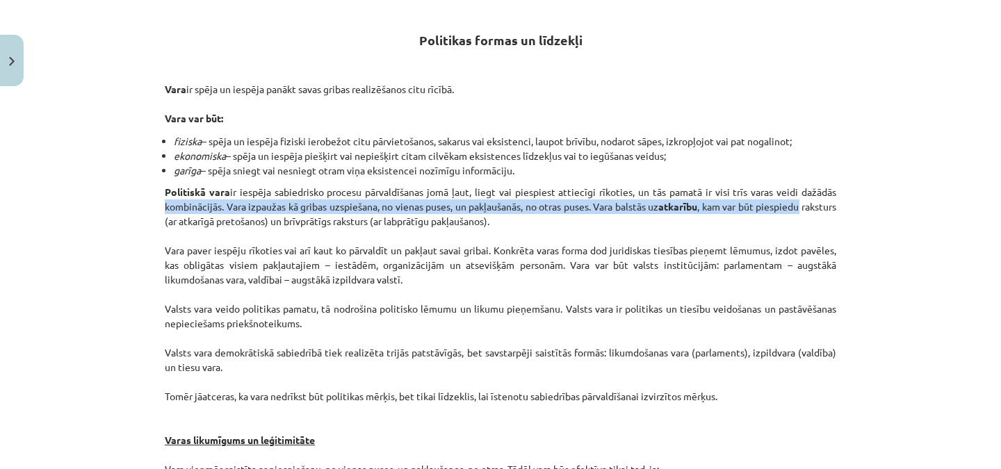
drag, startPoint x: 950, startPoint y: 181, endPoint x: 959, endPoint y: 204, distance: 24.7
click at [959, 204] on div "Mācību tēma: Sociālās zinātnes i - 11. klases 1. ieskaites mācību materiāls #2 …" at bounding box center [500, 234] width 1001 height 469
